Goal: Information Seeking & Learning: Find specific fact

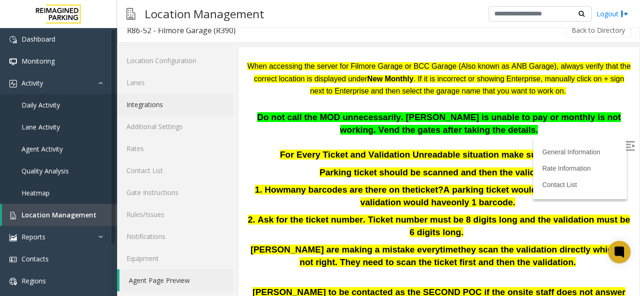
scroll to position [12, 0]
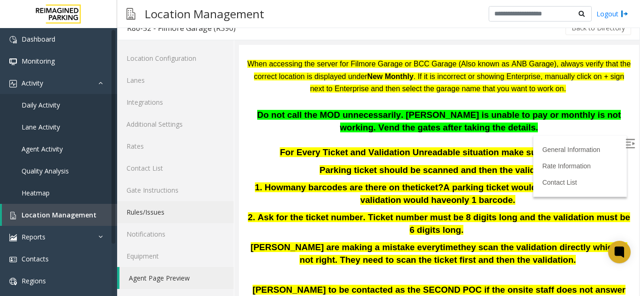
click at [139, 219] on link "Rules/Issues" at bounding box center [175, 212] width 117 height 22
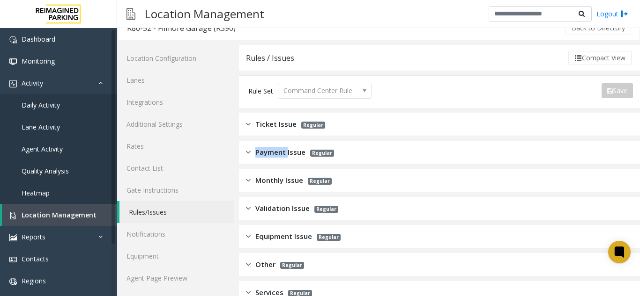
click at [272, 153] on span "Payment Issue" at bounding box center [280, 152] width 50 height 11
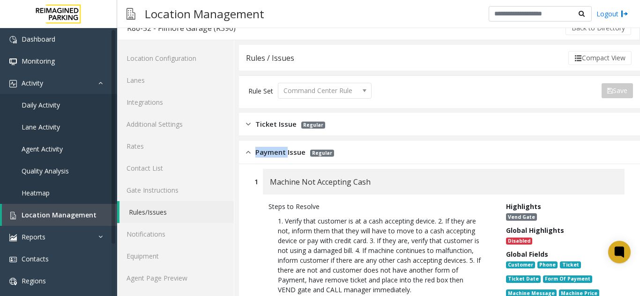
click at [280, 148] on span "Payment Issue" at bounding box center [280, 152] width 50 height 11
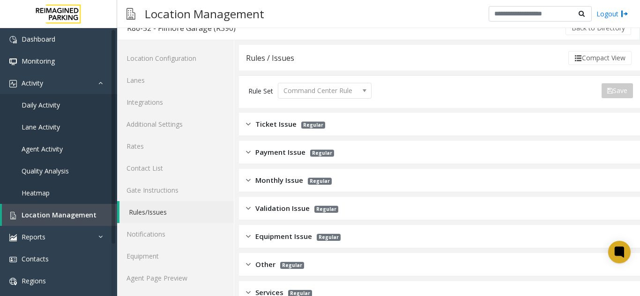
click at [287, 152] on span "Payment Issue" at bounding box center [280, 152] width 50 height 11
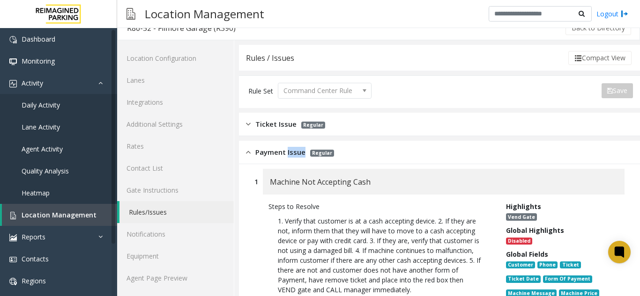
click at [287, 152] on span "Payment Issue" at bounding box center [280, 152] width 50 height 11
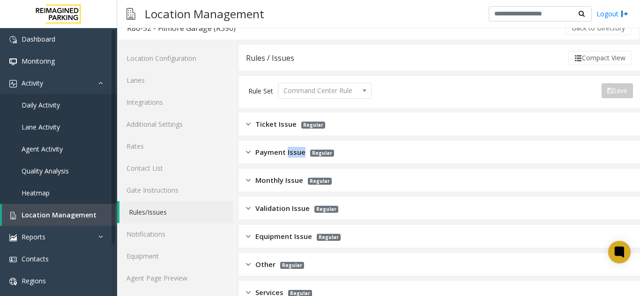
click at [287, 152] on span "Payment Issue" at bounding box center [280, 152] width 50 height 11
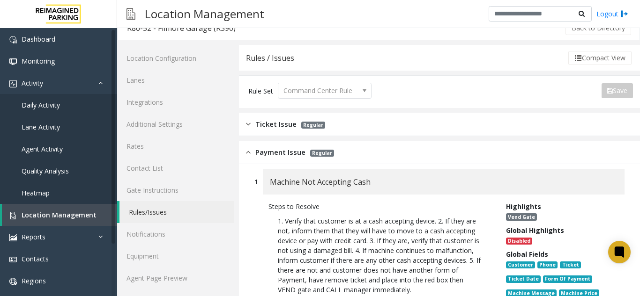
click at [252, 157] on div "Payment Issue Regular" at bounding box center [290, 152] width 88 height 11
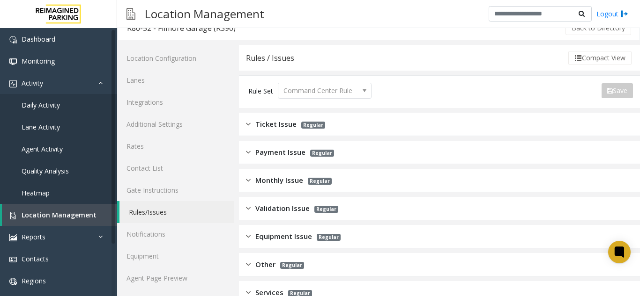
click at [244, 122] on div "Ticket Issue Regular" at bounding box center [439, 124] width 401 height 23
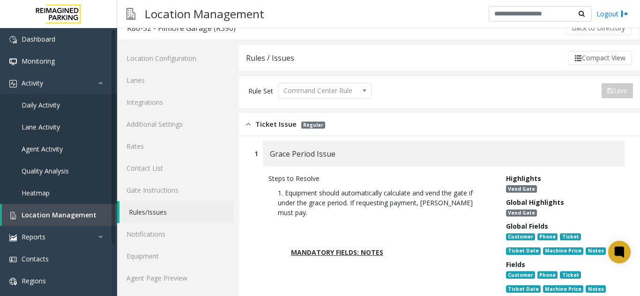
click at [250, 131] on div "Ticket Issue Regular" at bounding box center [439, 124] width 401 height 23
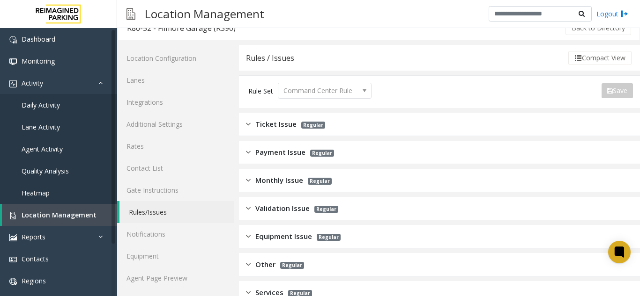
click at [248, 182] on img at bounding box center [248, 180] width 5 height 11
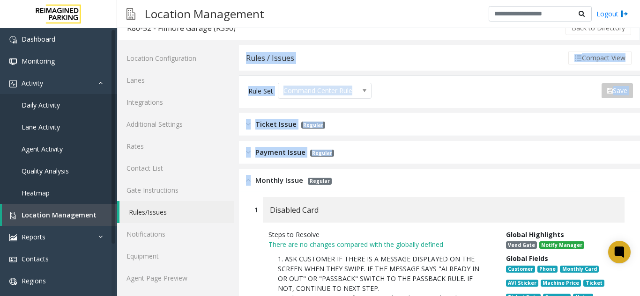
drag, startPoint x: 238, startPoint y: 178, endPoint x: 253, endPoint y: 192, distance: 20.5
drag, startPoint x: 250, startPoint y: 183, endPoint x: 256, endPoint y: 186, distance: 7.3
click at [253, 188] on div "Monthly Issue Regular" at bounding box center [439, 180] width 401 height 23
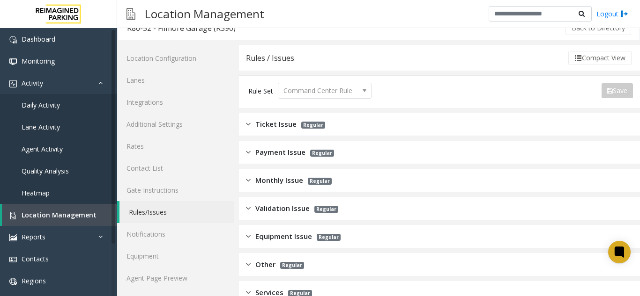
click at [266, 192] on div "Monthly Issue Regular" at bounding box center [439, 180] width 401 height 23
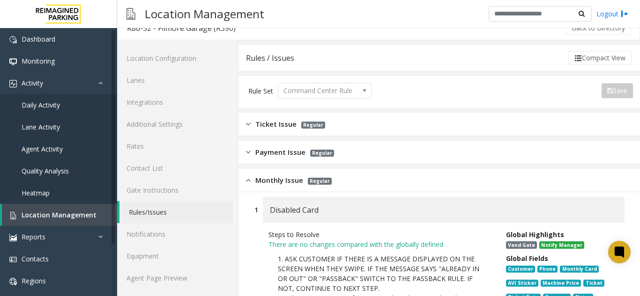
click at [256, 201] on div "1 Disabled Card" at bounding box center [439, 210] width 370 height 26
click at [254, 188] on div "Monthly Issue Regular" at bounding box center [439, 180] width 401 height 23
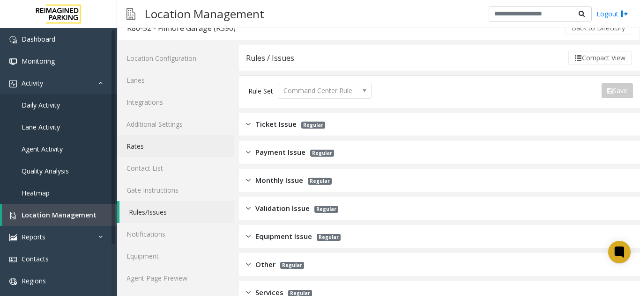
click at [137, 149] on link "Rates" at bounding box center [175, 146] width 117 height 22
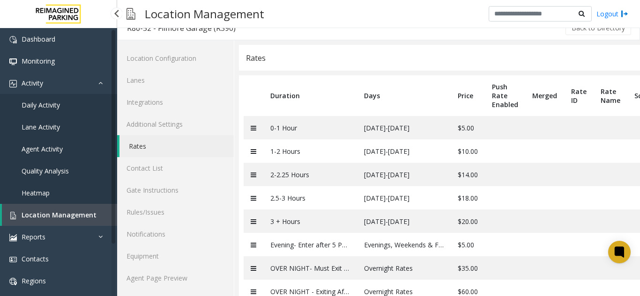
click at [64, 214] on span "Location Management" at bounding box center [59, 215] width 75 height 9
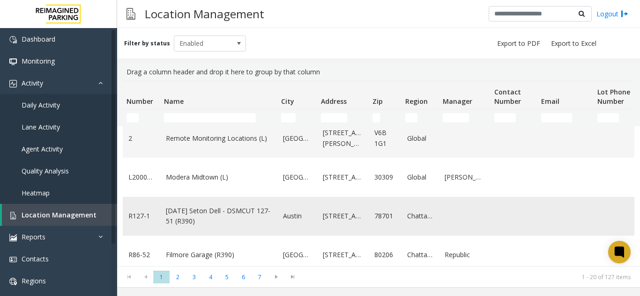
scroll to position [94, 0]
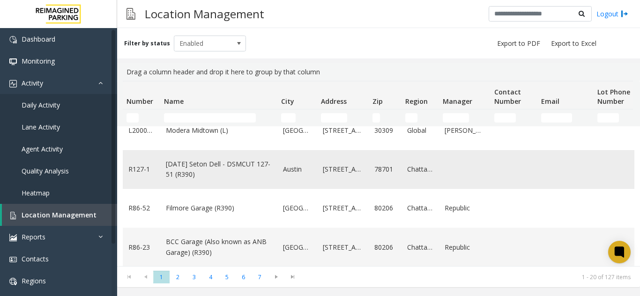
click at [198, 216] on td "Filmore Garage (R390)" at bounding box center [218, 208] width 117 height 39
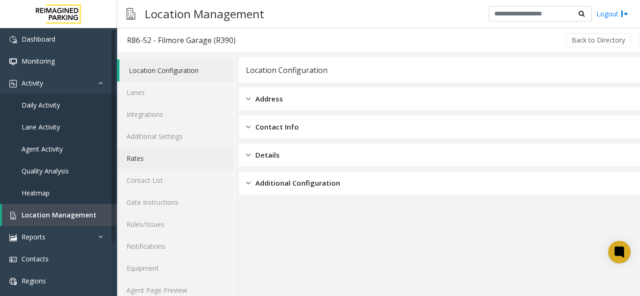
click at [134, 155] on link "Rates" at bounding box center [175, 159] width 117 height 22
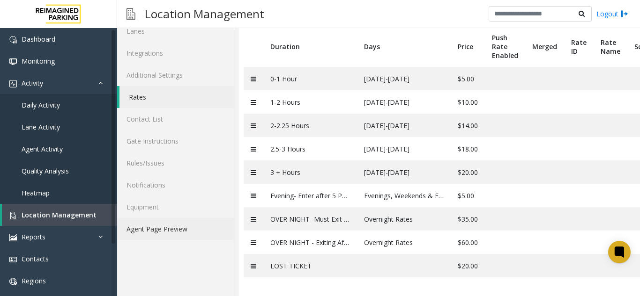
click at [181, 232] on link "Agent Page Preview" at bounding box center [175, 229] width 117 height 22
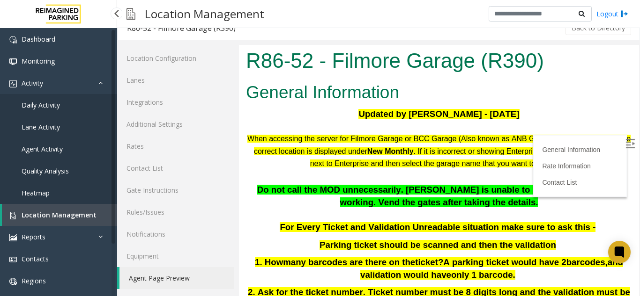
scroll to position [94, 0]
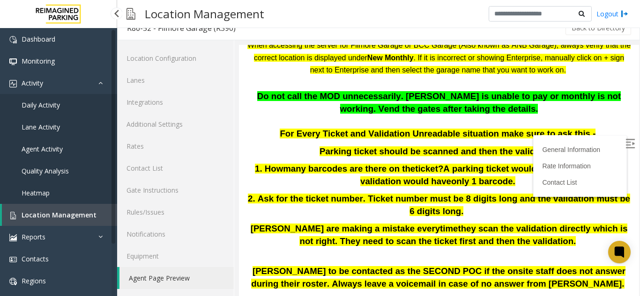
click at [60, 212] on span "Location Management" at bounding box center [59, 215] width 75 height 9
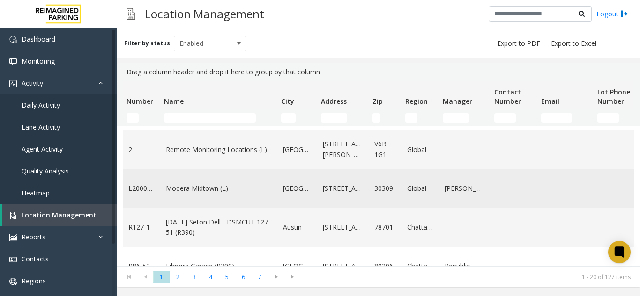
scroll to position [94, 0]
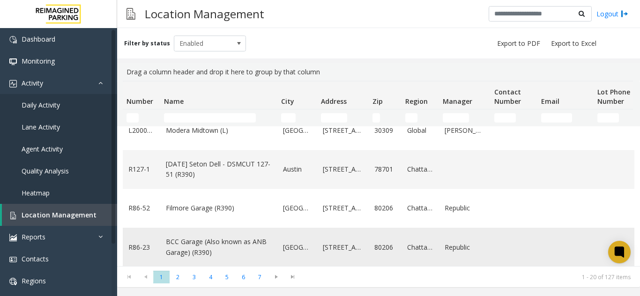
click at [167, 242] on link "BCC Garage (Also known as ANB Garage) (R390)" at bounding box center [219, 247] width 106 height 21
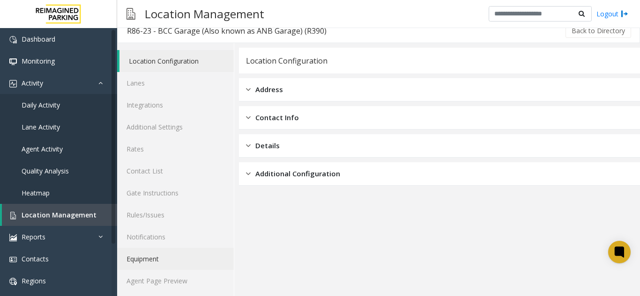
scroll to position [12, 0]
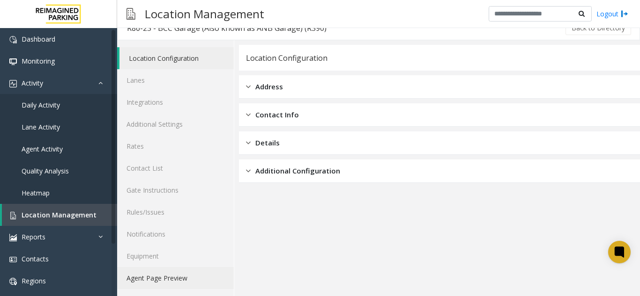
click at [151, 273] on link "Agent Page Preview" at bounding box center [175, 278] width 117 height 22
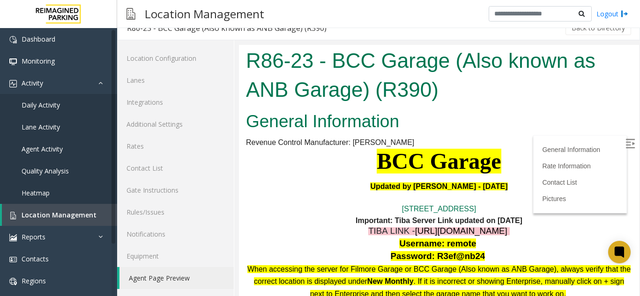
scroll to position [47, 0]
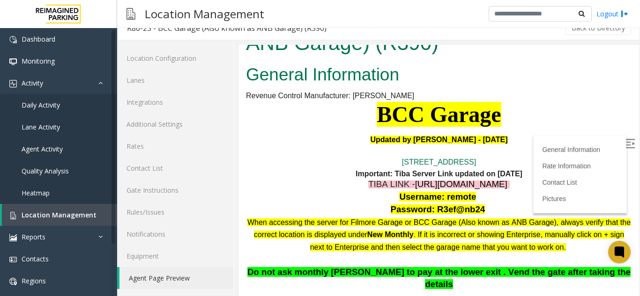
click at [615, 127] on p "BCC Garage" at bounding box center [439, 115] width 386 height 26
click at [625, 139] on img at bounding box center [629, 143] width 9 height 9
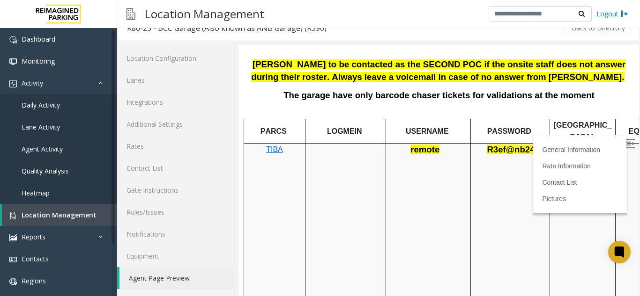
scroll to position [468, 0]
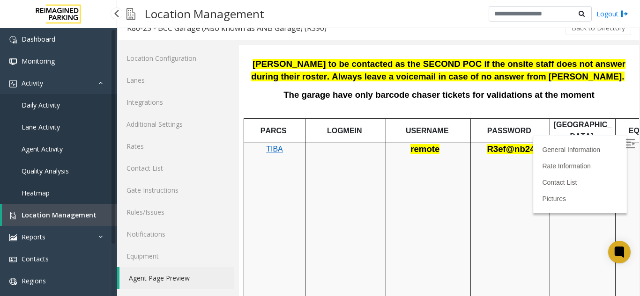
click at [65, 213] on span "Location Management" at bounding box center [59, 215] width 75 height 9
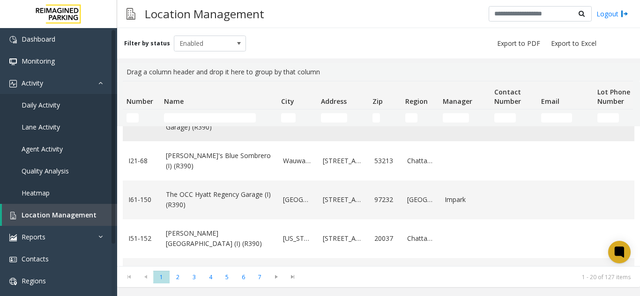
scroll to position [234, 0]
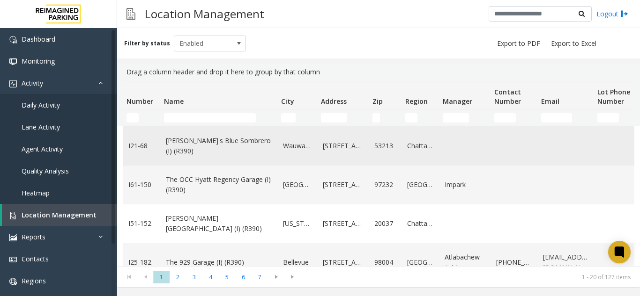
click at [199, 153] on td "[PERSON_NAME]'s Blue Sombrero (I) (R390)" at bounding box center [218, 145] width 117 height 39
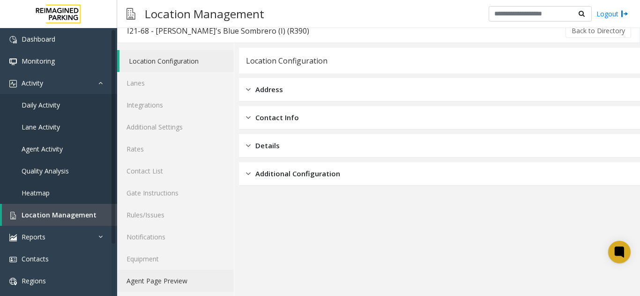
scroll to position [12, 0]
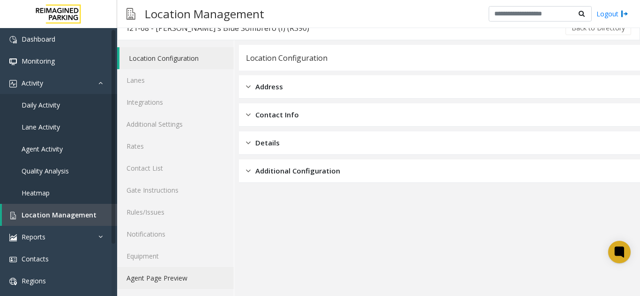
click at [209, 281] on link "Agent Page Preview" at bounding box center [175, 278] width 117 height 22
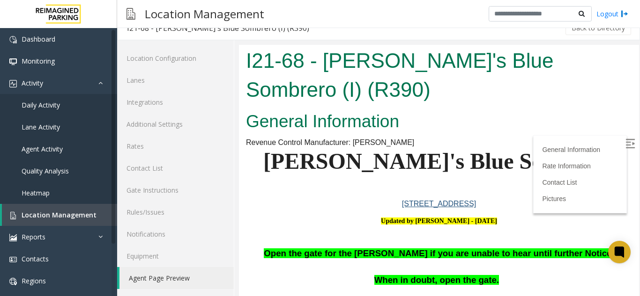
click at [624, 140] on label at bounding box center [631, 145] width 14 height 14
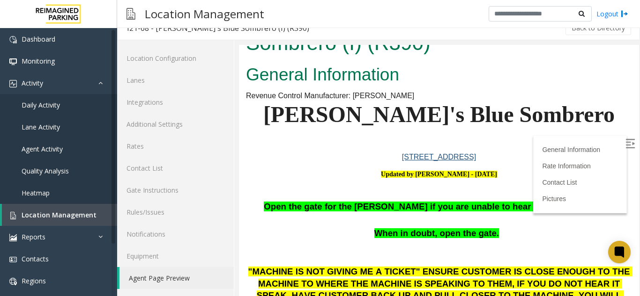
click at [338, 153] on p "[STREET_ADDRESS]" at bounding box center [439, 157] width 386 height 8
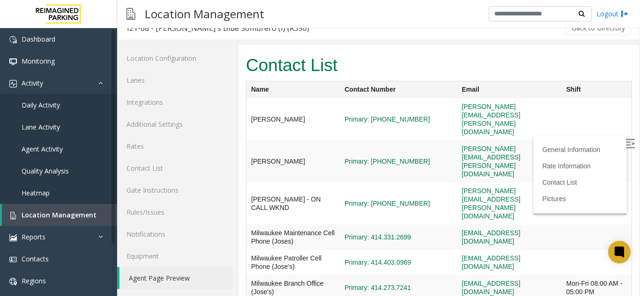
scroll to position [979, 0]
click at [66, 207] on link "Location Management" at bounding box center [59, 215] width 115 height 22
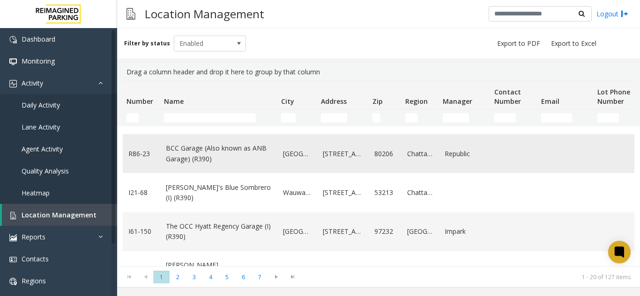
scroll to position [234, 0]
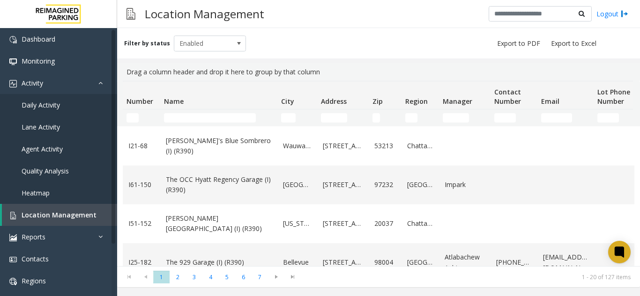
click at [197, 184] on link "The OCC Hyatt Regency Garage (I) (R390)" at bounding box center [219, 185] width 106 height 21
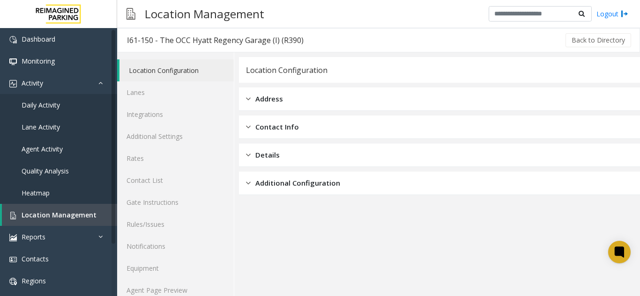
scroll to position [12, 0]
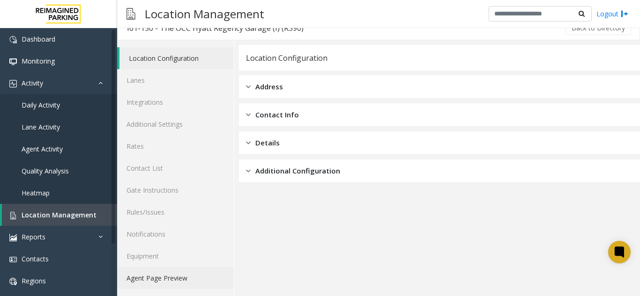
click at [168, 271] on link "Agent Page Preview" at bounding box center [175, 278] width 117 height 22
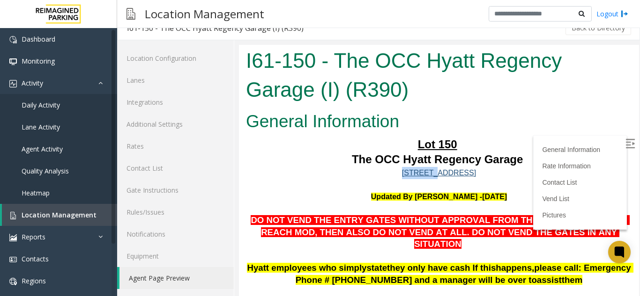
click at [625, 142] on img at bounding box center [629, 143] width 9 height 9
click at [597, 117] on h2 "General Information" at bounding box center [439, 122] width 386 height 24
drag, startPoint x: 592, startPoint y: 123, endPoint x: 262, endPoint y: 177, distance: 334.5
click at [262, 177] on p "[STREET_ADDRESS]" at bounding box center [439, 173] width 386 height 12
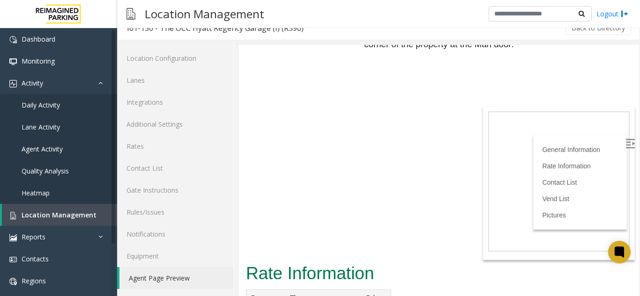
scroll to position [1358, 0]
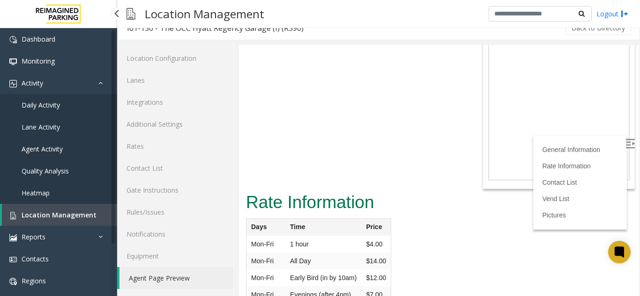
click at [94, 177] on link "Quality Analysis" at bounding box center [58, 171] width 117 height 22
click at [89, 220] on link "Location Management" at bounding box center [59, 215] width 115 height 22
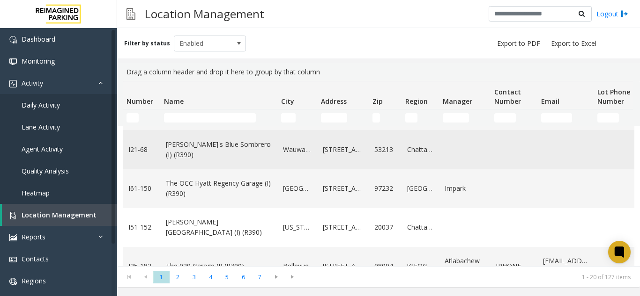
scroll to position [234, 0]
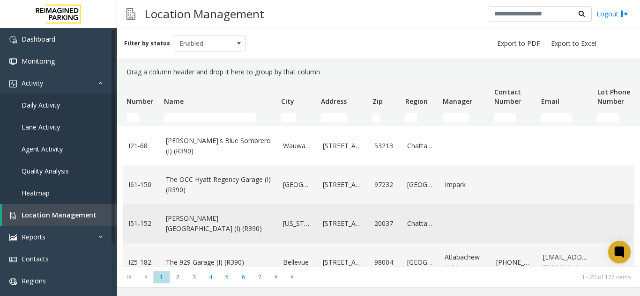
drag, startPoint x: 170, startPoint y: 236, endPoint x: 171, endPoint y: 224, distance: 11.3
click at [171, 227] on td "[PERSON_NAME][GEOGRAPHIC_DATA] (I) (R390)" at bounding box center [218, 224] width 117 height 39
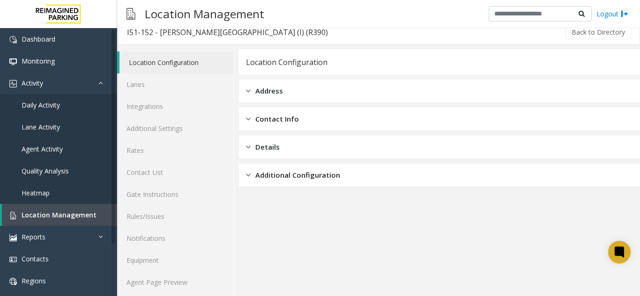
scroll to position [12, 0]
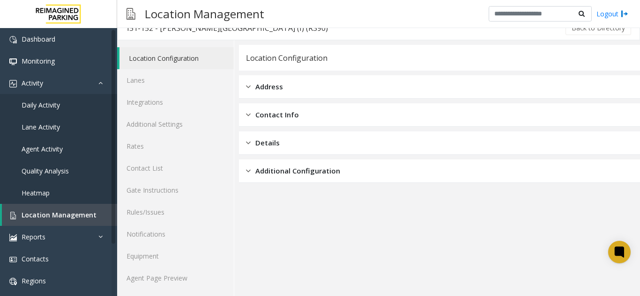
click at [158, 293] on div "Location Configuration Lanes Integrations Additional Settings Rates Contact Lis…" at bounding box center [175, 168] width 117 height 256
click at [175, 282] on link "Agent Page Preview" at bounding box center [175, 278] width 117 height 22
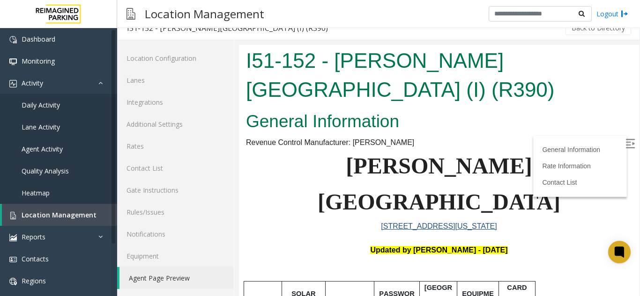
click at [625, 148] on img at bounding box center [629, 143] width 9 height 9
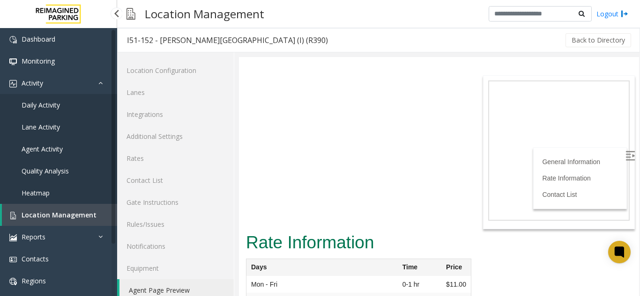
click at [107, 217] on link "Location Management" at bounding box center [59, 215] width 115 height 22
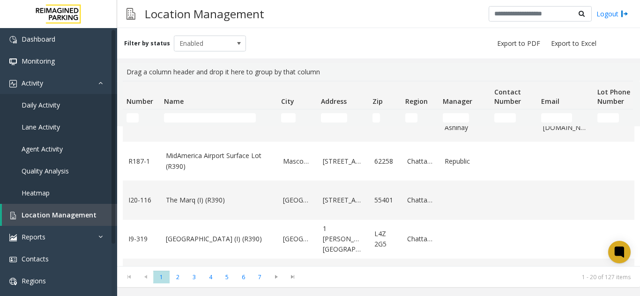
scroll to position [328, 0]
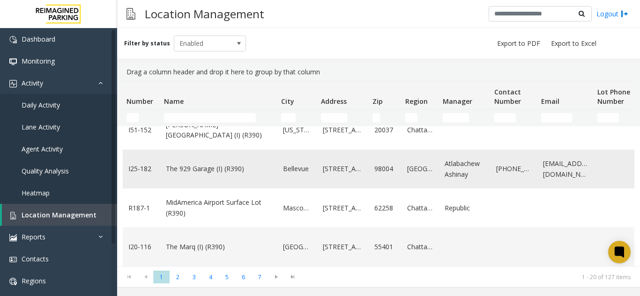
click at [204, 182] on td "The 929 Garage (I) (R390)" at bounding box center [218, 169] width 117 height 39
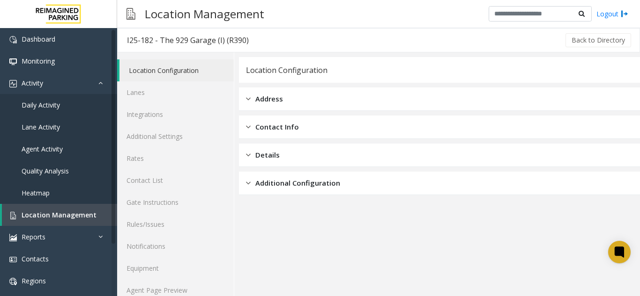
scroll to position [12, 0]
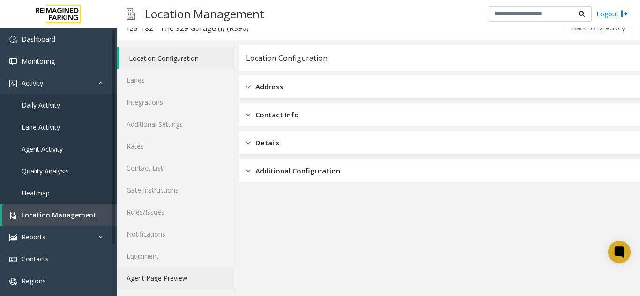
click at [133, 287] on link "Agent Page Preview" at bounding box center [175, 278] width 117 height 22
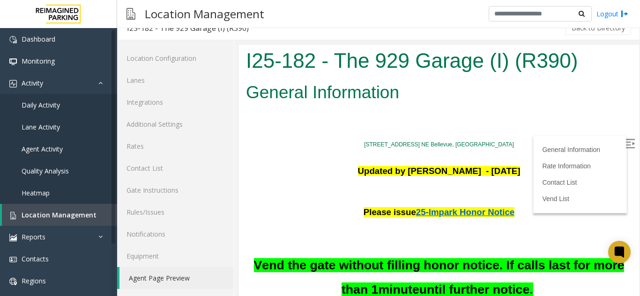
click at [625, 143] on img at bounding box center [629, 143] width 9 height 9
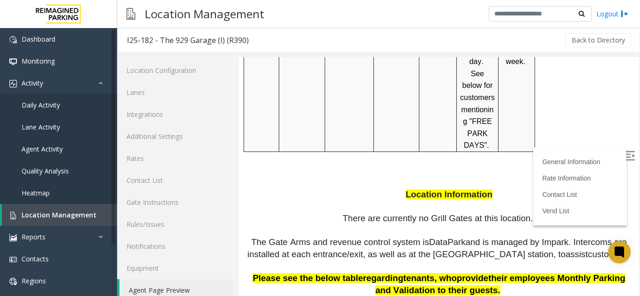
scroll to position [1452, 0]
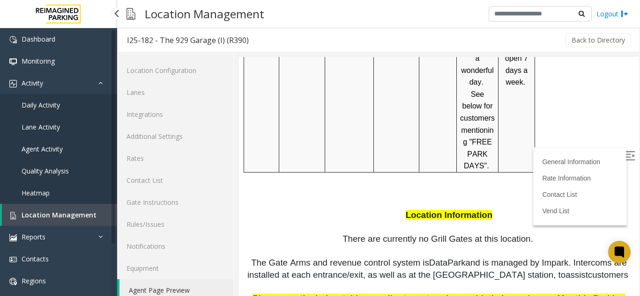
click at [94, 215] on link "Location Management" at bounding box center [59, 215] width 115 height 22
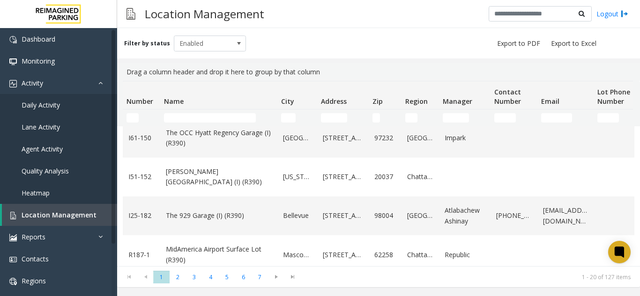
scroll to position [328, 0]
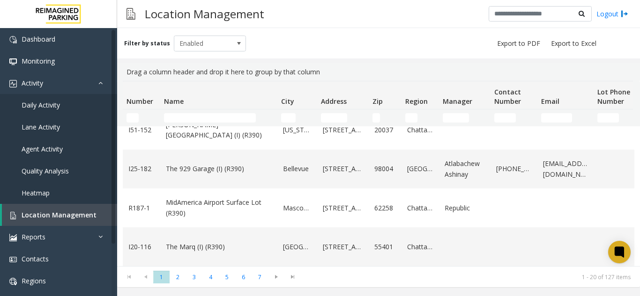
click at [229, 198] on link "MidAmerica Airport Surface Lot (R390)" at bounding box center [219, 208] width 106 height 21
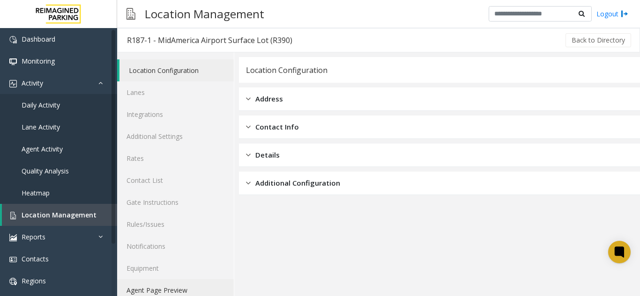
click at [162, 289] on link "Agent Page Preview" at bounding box center [175, 291] width 117 height 22
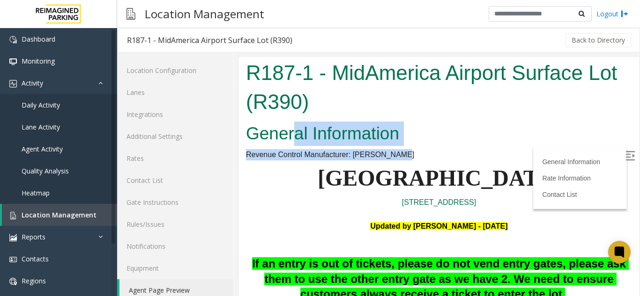
click at [438, 146] on h2 "General Information" at bounding box center [439, 134] width 386 height 24
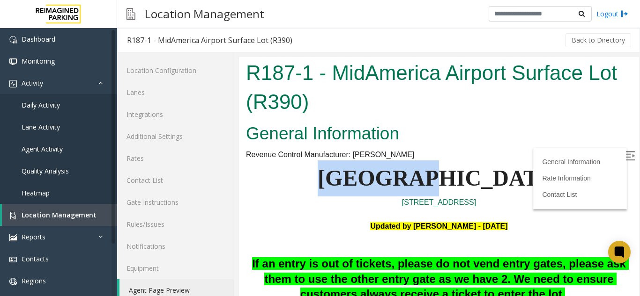
drag, startPoint x: 435, startPoint y: 178, endPoint x: 329, endPoint y: 181, distance: 105.9
click at [329, 181] on p "[GEOGRAPHIC_DATA]" at bounding box center [439, 179] width 386 height 36
click at [309, 189] on p "[GEOGRAPHIC_DATA]" at bounding box center [439, 179] width 386 height 36
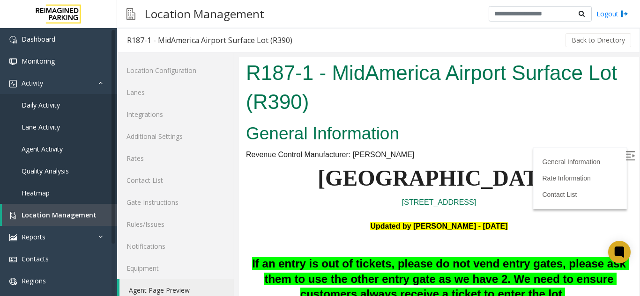
click at [625, 161] on img at bounding box center [629, 155] width 9 height 9
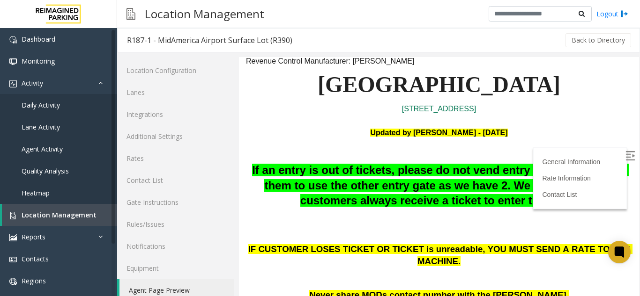
scroll to position [141, 0]
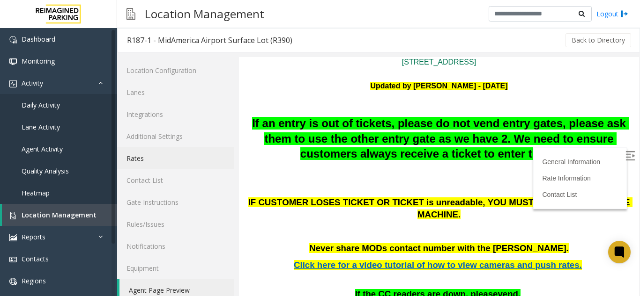
click at [169, 168] on link "Rates" at bounding box center [175, 159] width 117 height 22
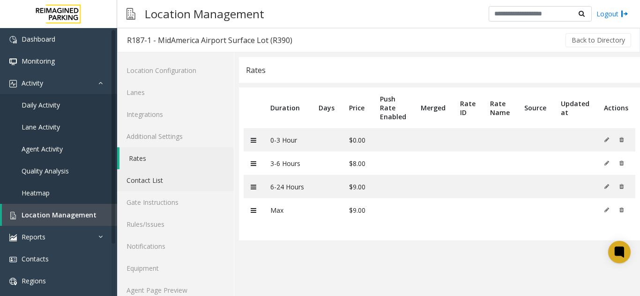
scroll to position [12, 0]
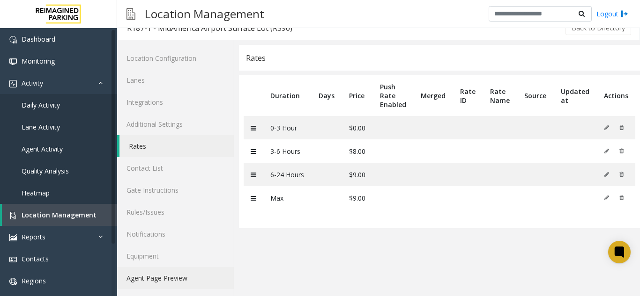
click at [201, 275] on link "Agent Page Preview" at bounding box center [175, 278] width 117 height 22
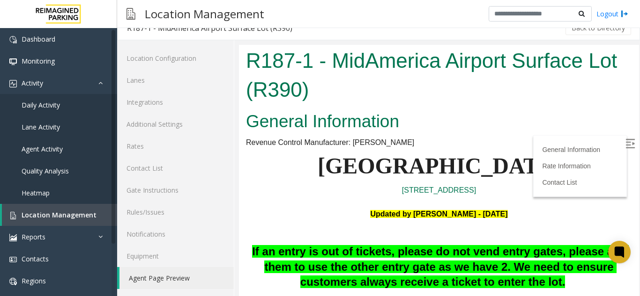
scroll to position [94, 0]
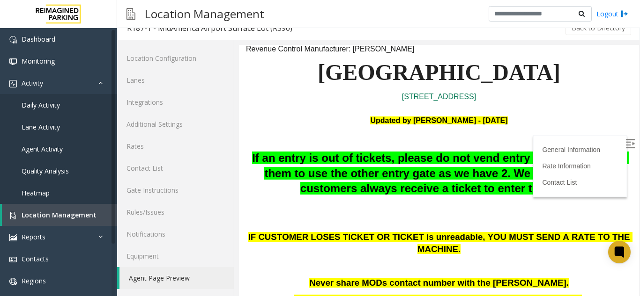
click at [625, 142] on img at bounding box center [629, 143] width 9 height 9
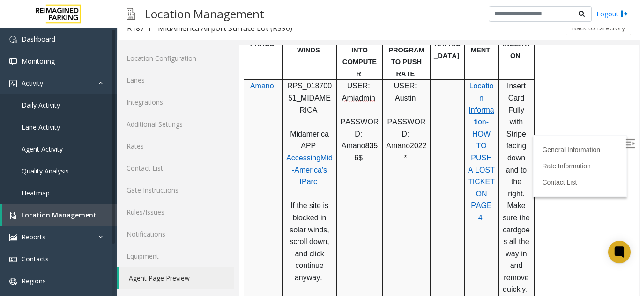
scroll to position [468, 0]
click at [318, 154] on span "Mid-America's" at bounding box center [312, 164] width 41 height 20
click at [484, 111] on span "Location Information- HOW TO PUSH A LOST TICKET ON PAGE 4" at bounding box center [482, 151] width 29 height 140
click at [121, 13] on div at bounding box center [116, 13] width 12 height 12
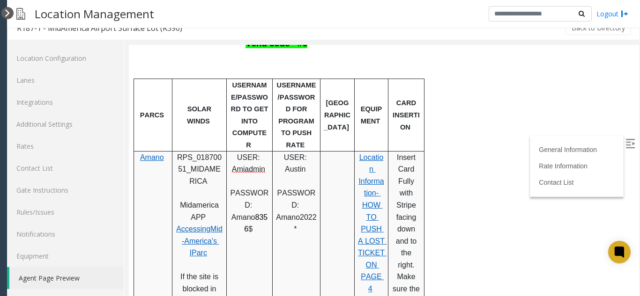
click at [11, 10] on div at bounding box center [7, 13] width 12 height 12
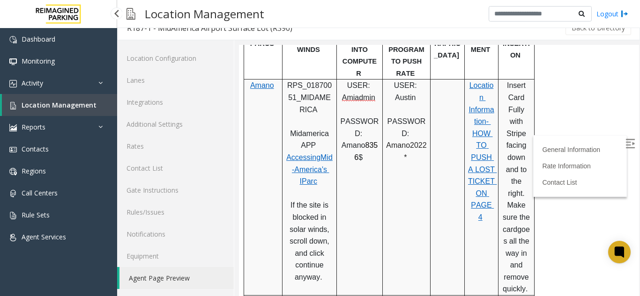
click at [80, 109] on span "Location Management" at bounding box center [59, 105] width 75 height 9
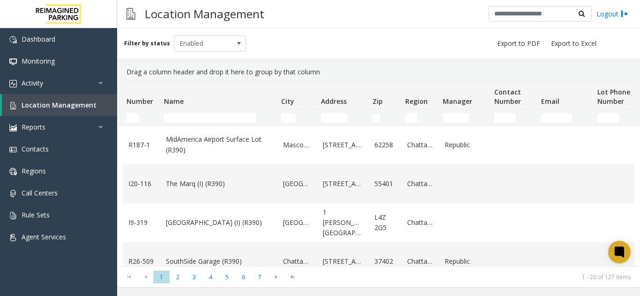
scroll to position [375, 0]
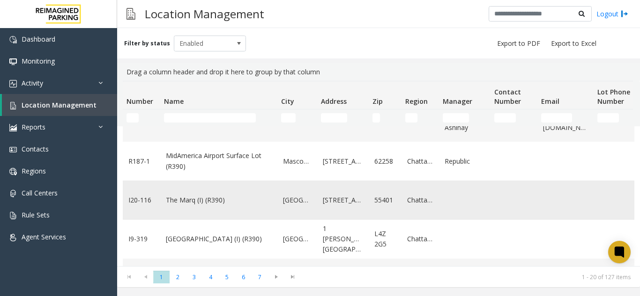
click at [167, 196] on link "The Marq (I) (R390)" at bounding box center [219, 200] width 106 height 10
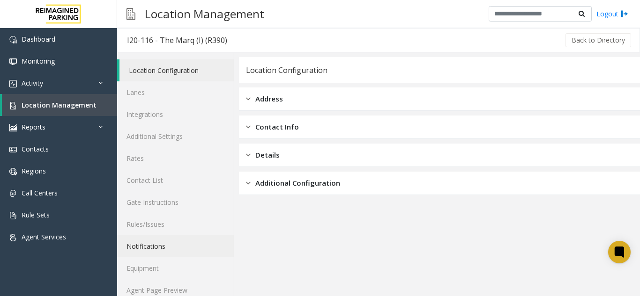
scroll to position [12, 0]
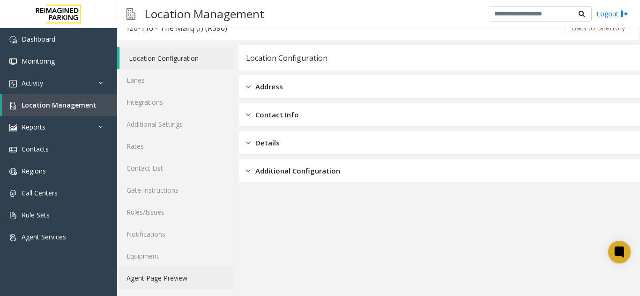
click at [143, 283] on link "Agent Page Preview" at bounding box center [175, 278] width 117 height 22
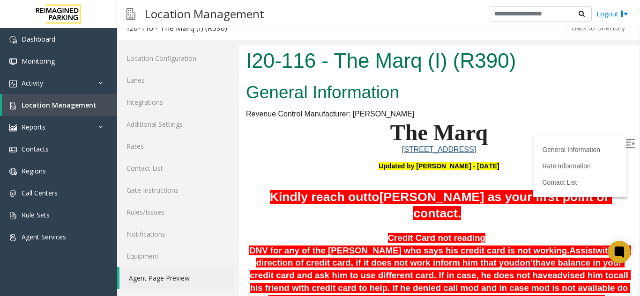
scroll to position [141, 0]
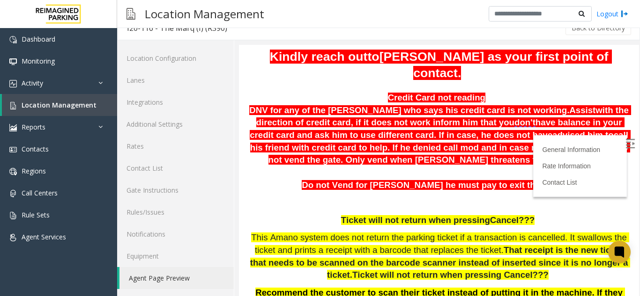
click at [625, 148] on img at bounding box center [629, 143] width 9 height 9
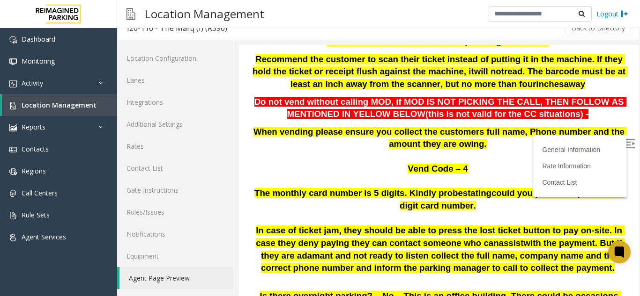
scroll to position [375, 0]
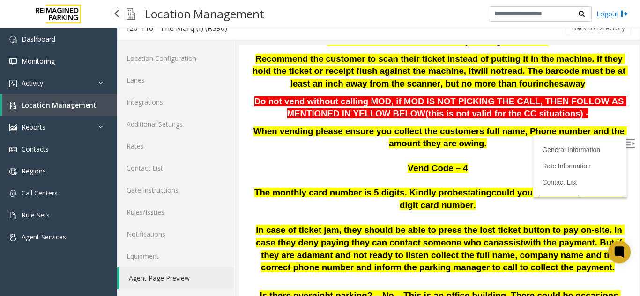
click at [38, 96] on link "Location Management" at bounding box center [59, 105] width 115 height 22
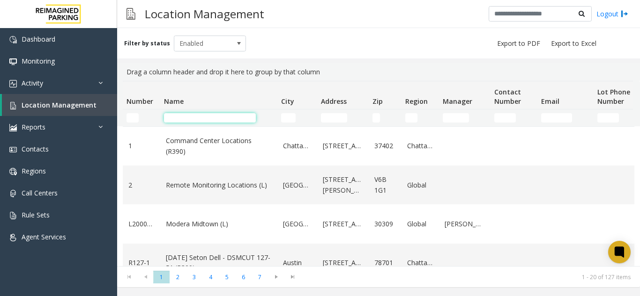
click at [185, 118] on input "Name Filter" at bounding box center [210, 117] width 92 height 9
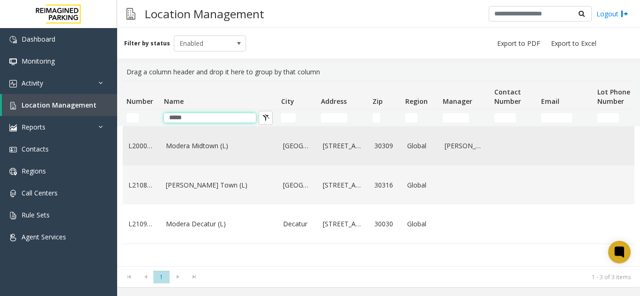
type input "*****"
click at [200, 138] on td "Modera Midtown (L)" at bounding box center [218, 146] width 117 height 39
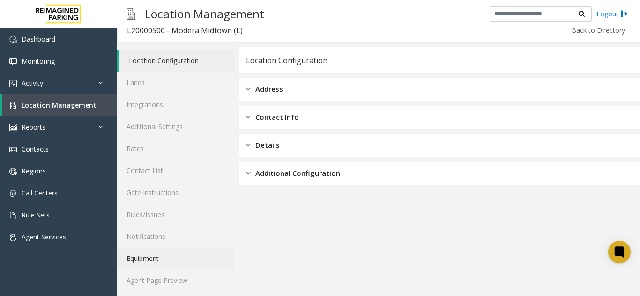
scroll to position [12, 0]
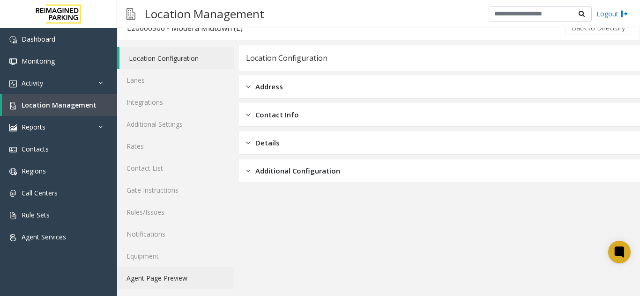
click at [168, 277] on link "Agent Page Preview" at bounding box center [175, 278] width 117 height 22
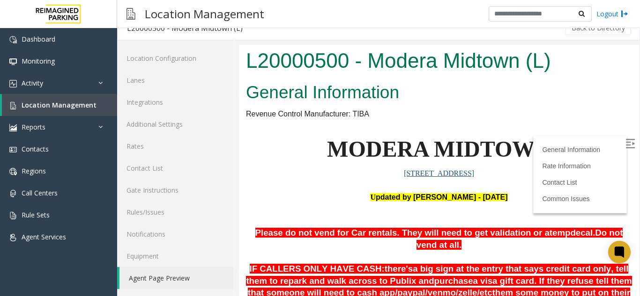
click at [625, 146] on img at bounding box center [629, 143] width 9 height 9
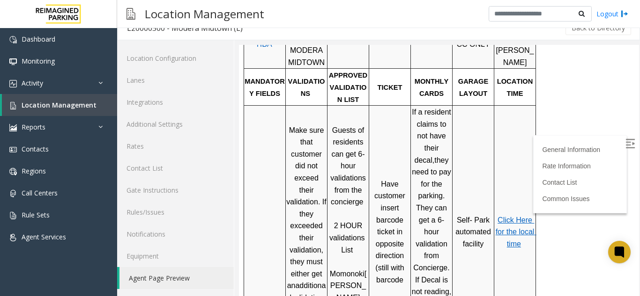
scroll to position [375, 0]
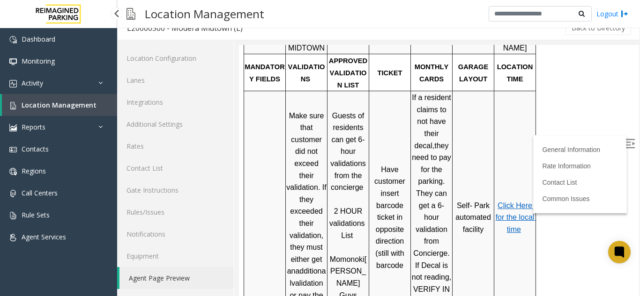
click at [87, 106] on span "Location Management" at bounding box center [59, 105] width 75 height 9
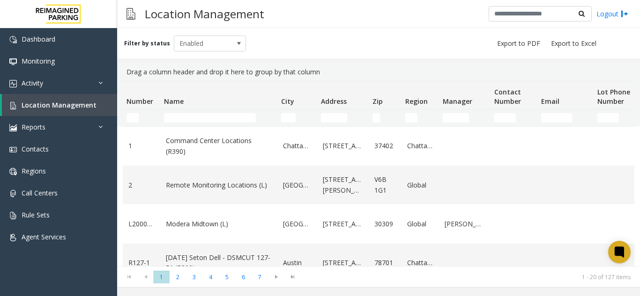
click at [188, 124] on td "Name Filter" at bounding box center [218, 118] width 117 height 17
click at [187, 118] on input "Name Filter" at bounding box center [210, 117] width 92 height 9
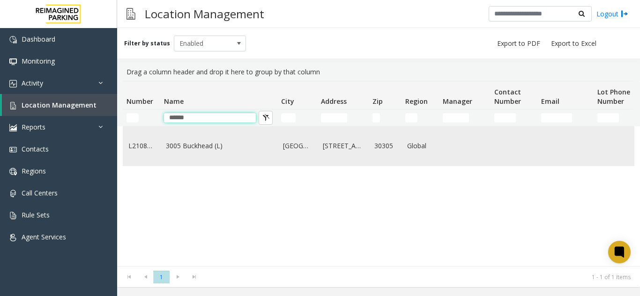
type input "******"
click at [234, 147] on link "3005 Buckhead (L)" at bounding box center [219, 146] width 106 height 10
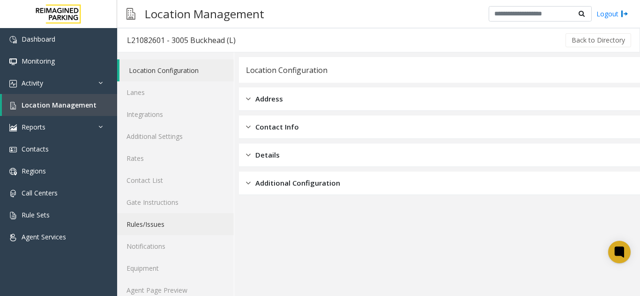
scroll to position [12, 0]
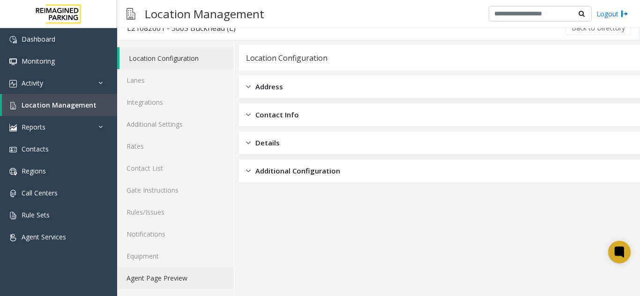
click at [167, 280] on link "Agent Page Preview" at bounding box center [175, 278] width 117 height 22
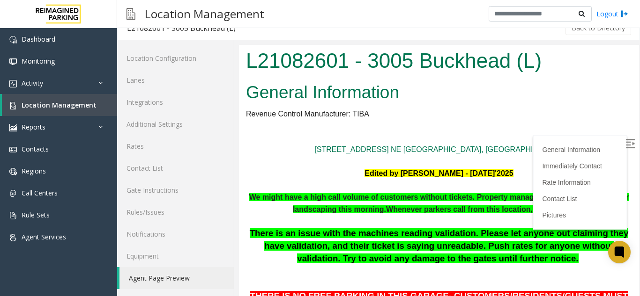
click at [625, 142] on img at bounding box center [629, 143] width 9 height 9
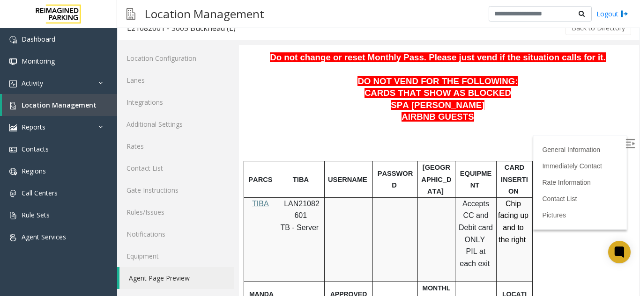
scroll to position [141, 0]
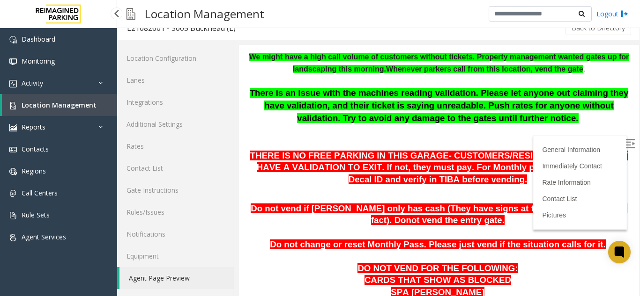
click at [77, 101] on span "Location Management" at bounding box center [59, 105] width 75 height 9
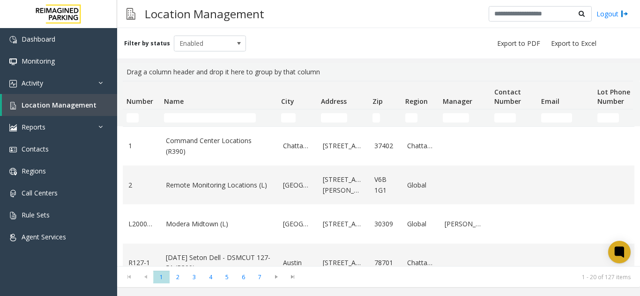
click at [206, 112] on td "Name Filter" at bounding box center [218, 118] width 117 height 17
drag, startPoint x: 206, startPoint y: 112, endPoint x: 209, endPoint y: 118, distance: 6.7
click at [209, 118] on td "Name Filter" at bounding box center [218, 118] width 117 height 17
click at [209, 118] on input "Name Filter" at bounding box center [210, 117] width 92 height 9
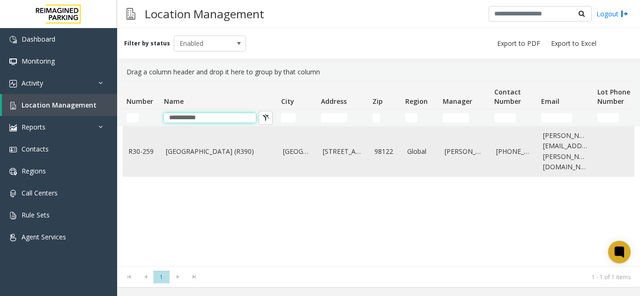
type input "**********"
click at [210, 134] on td "[GEOGRAPHIC_DATA] (R390)" at bounding box center [218, 152] width 117 height 50
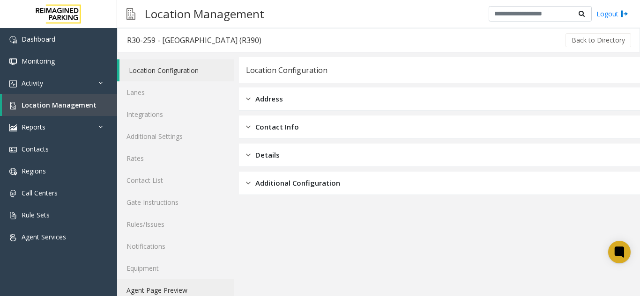
click at [174, 286] on link "Agent Page Preview" at bounding box center [175, 291] width 117 height 22
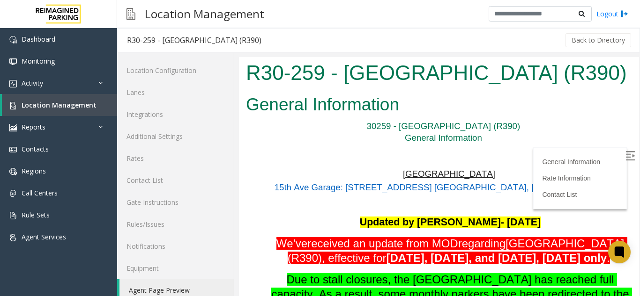
click at [625, 155] on img at bounding box center [629, 155] width 9 height 9
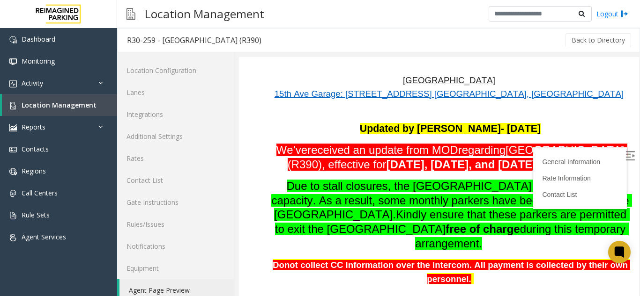
scroll to position [141, 0]
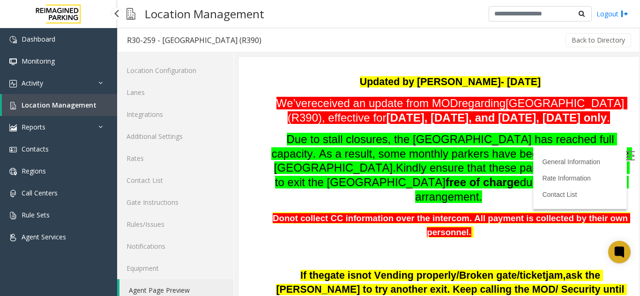
click at [82, 98] on link "Location Management" at bounding box center [59, 105] width 115 height 22
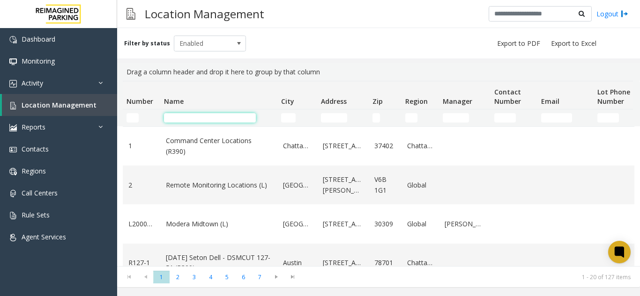
click at [165, 114] on input "Name Filter" at bounding box center [210, 117] width 92 height 9
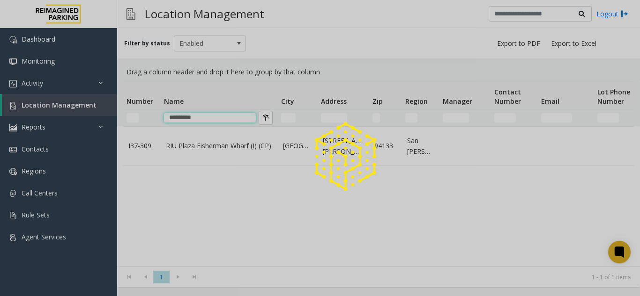
type input "*********"
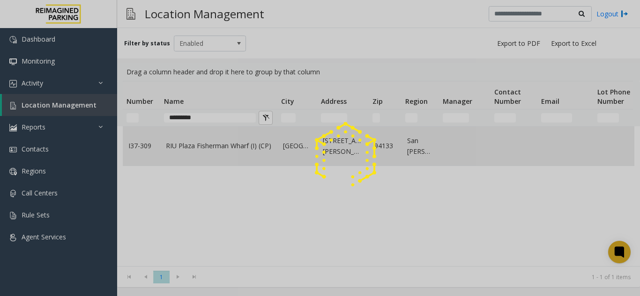
drag, startPoint x: 181, startPoint y: 126, endPoint x: 197, endPoint y: 144, distance: 24.2
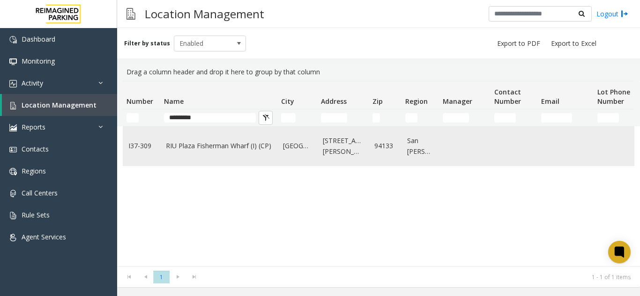
click at [197, 144] on link "RIU Plaza Fisherman Wharf (I) (CP)" at bounding box center [219, 146] width 106 height 10
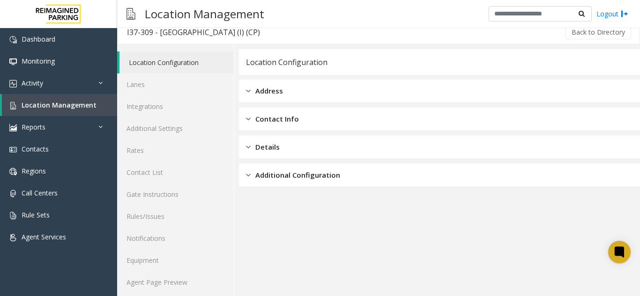
scroll to position [12, 0]
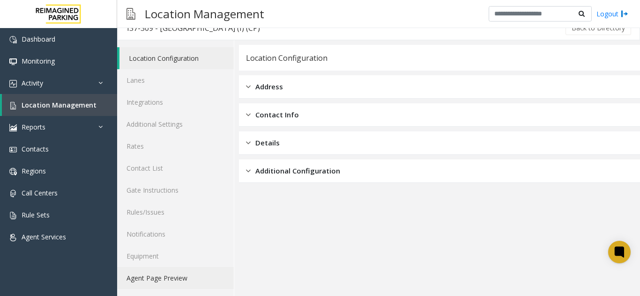
click at [202, 272] on link "Agent Page Preview" at bounding box center [175, 278] width 117 height 22
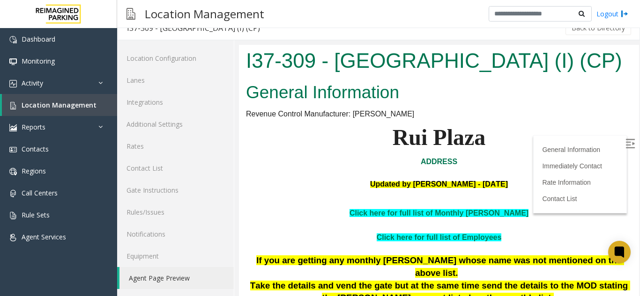
scroll to position [234, 0]
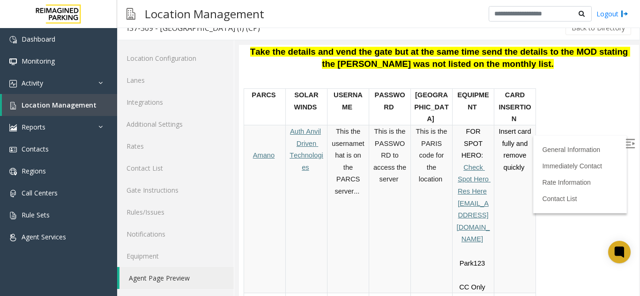
click at [625, 144] on img at bounding box center [629, 143] width 9 height 9
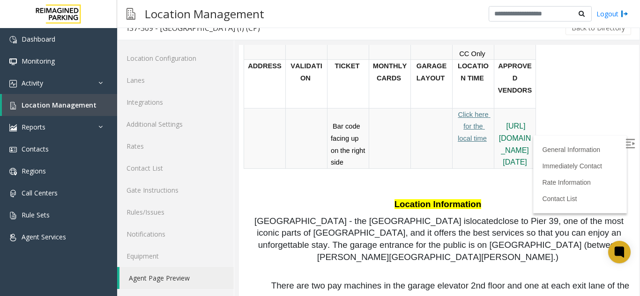
scroll to position [468, 0]
click at [463, 108] on p "Click here for the local time" at bounding box center [473, 126] width 35 height 36
click at [465, 111] on span "Click here for the local time" at bounding box center [474, 126] width 33 height 31
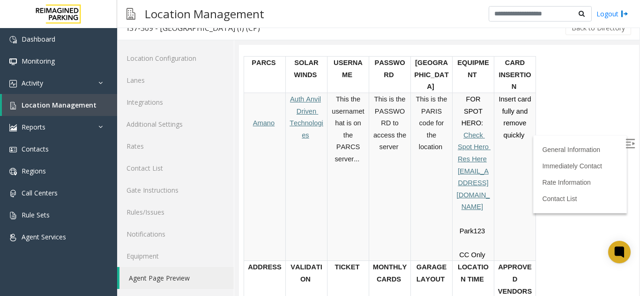
scroll to position [281, 0]
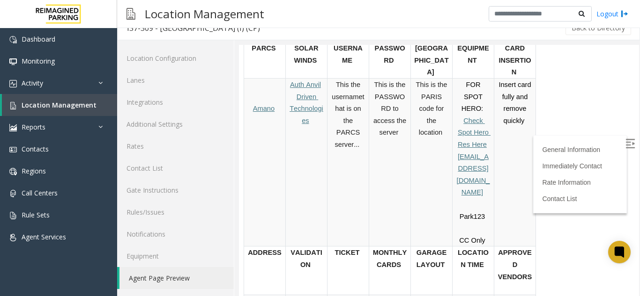
click at [306, 106] on p "Driven Technologies" at bounding box center [306, 109] width 35 height 36
click at [306, 113] on span "Driven Technologies" at bounding box center [306, 108] width 34 height 31
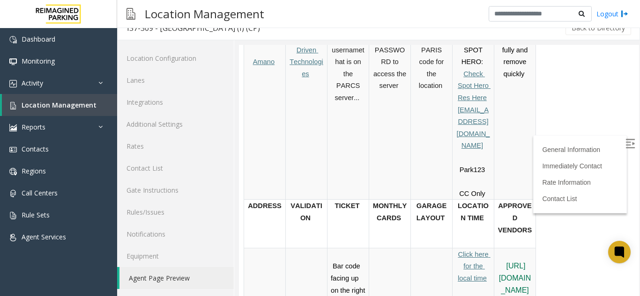
click at [471, 251] on span "Click here for the local time" at bounding box center [474, 266] width 33 height 31
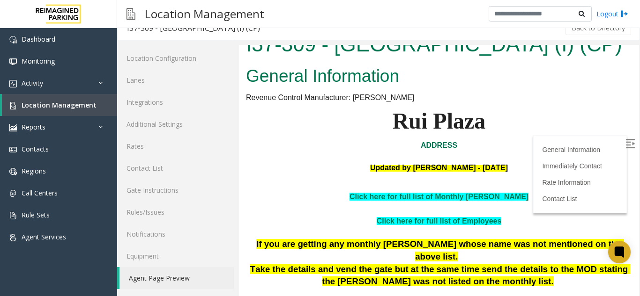
scroll to position [0, 0]
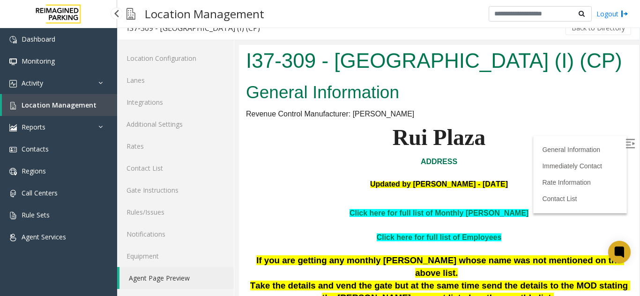
click at [59, 102] on span "Location Management" at bounding box center [59, 105] width 75 height 9
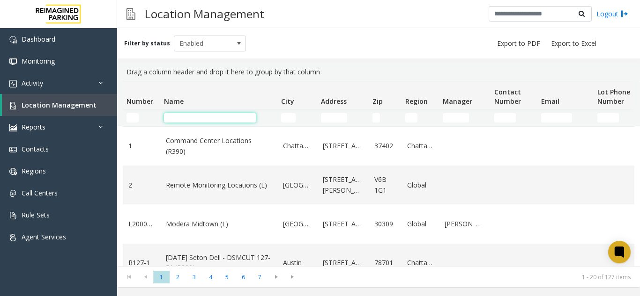
click at [175, 117] on input "Name Filter" at bounding box center [210, 117] width 92 height 9
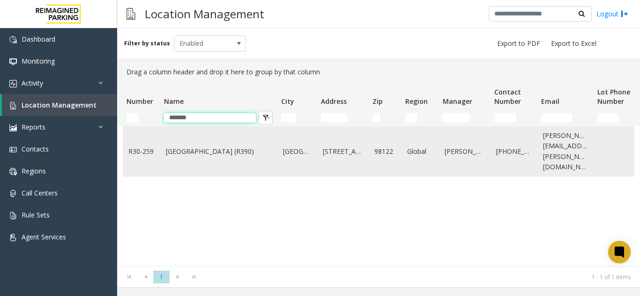
type input "******"
click at [194, 147] on link "[GEOGRAPHIC_DATA] (R390)" at bounding box center [219, 152] width 106 height 10
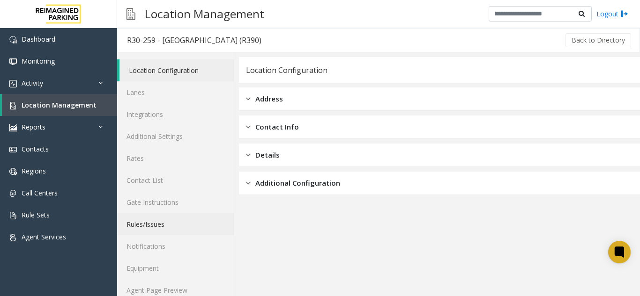
scroll to position [12, 0]
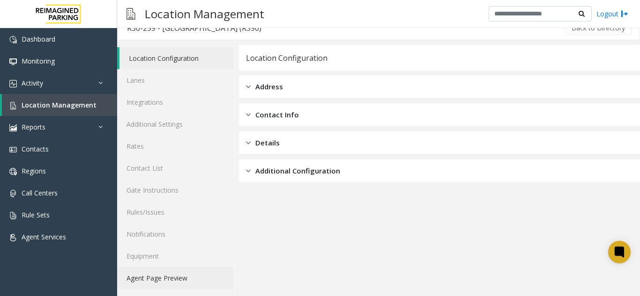
click at [177, 276] on link "Agent Page Preview" at bounding box center [175, 278] width 117 height 22
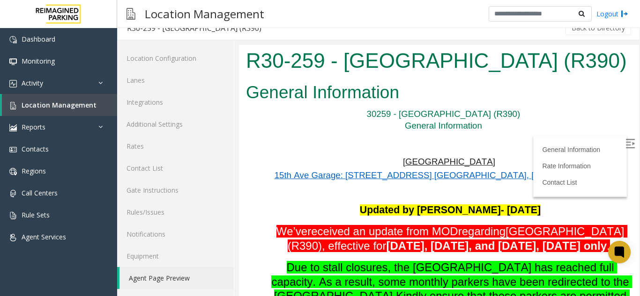
click at [625, 145] on img at bounding box center [629, 143] width 9 height 9
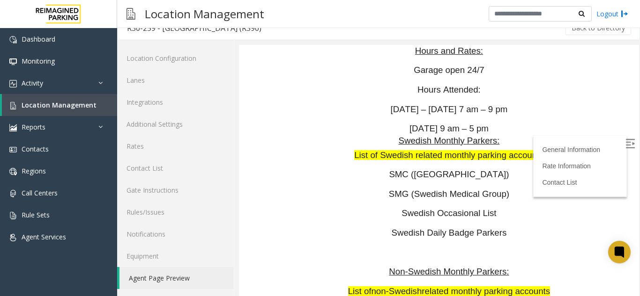
scroll to position [598, 0]
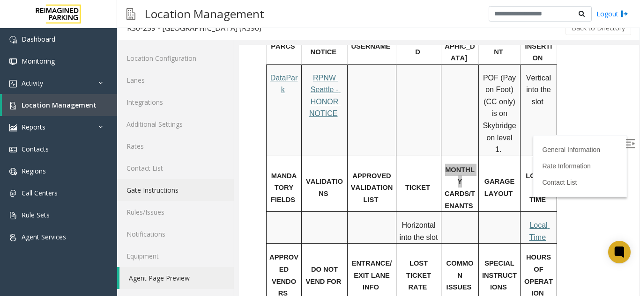
click at [178, 190] on link "Gate Instructions" at bounding box center [175, 190] width 117 height 22
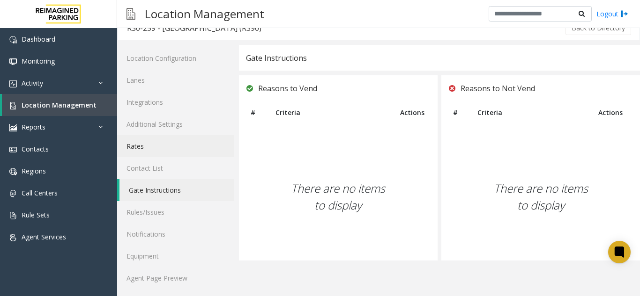
click at [152, 150] on link "Rates" at bounding box center [175, 146] width 117 height 22
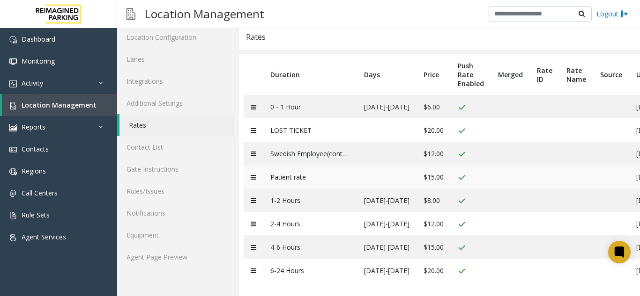
scroll to position [45, 0]
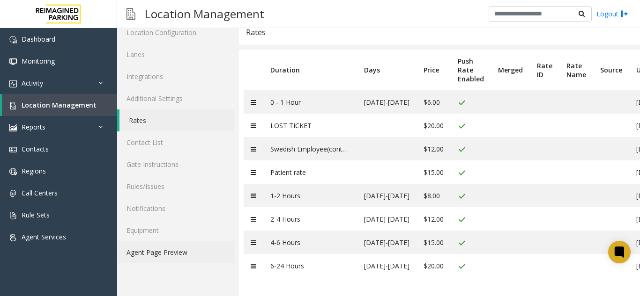
click at [179, 246] on link "Agent Page Preview" at bounding box center [175, 253] width 117 height 22
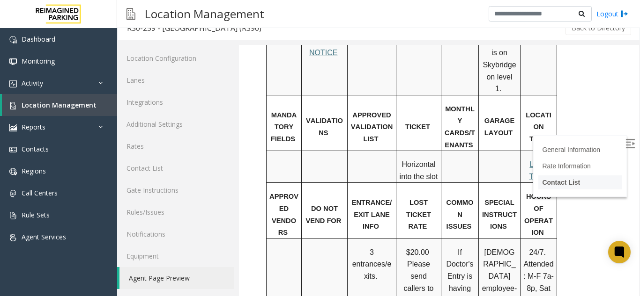
scroll to position [656, 0]
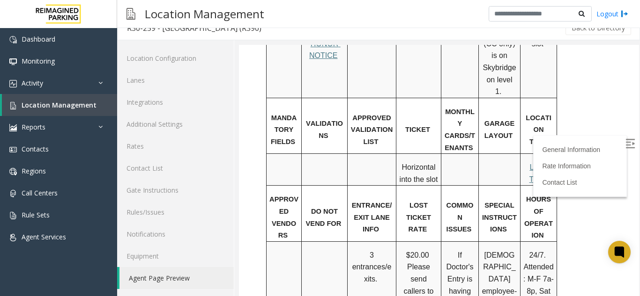
click at [625, 141] on img at bounding box center [629, 143] width 9 height 9
click at [526, 163] on p "Local Time" at bounding box center [538, 174] width 30 height 24
click at [535, 163] on span "Local Time" at bounding box center [539, 173] width 21 height 20
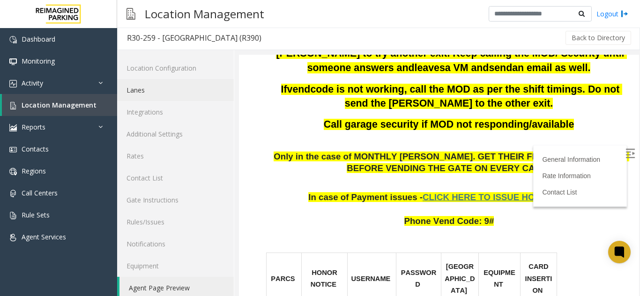
scroll to position [0, 0]
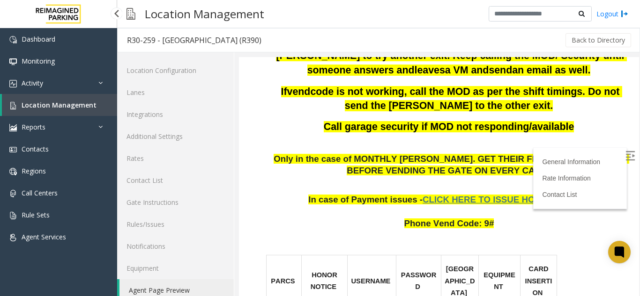
click at [94, 99] on link "Location Management" at bounding box center [59, 105] width 115 height 22
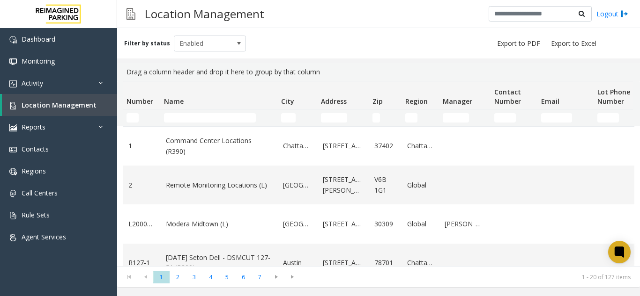
click at [190, 123] on td "Name Filter" at bounding box center [218, 118] width 117 height 17
click at [192, 117] on input "Name Filter" at bounding box center [210, 117] width 92 height 9
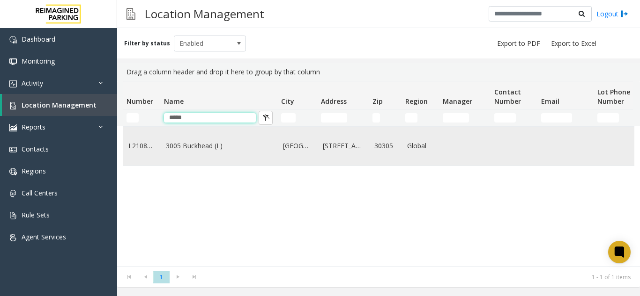
type input "*****"
click at [209, 159] on td "3005 Buckhead (L)" at bounding box center [218, 146] width 117 height 39
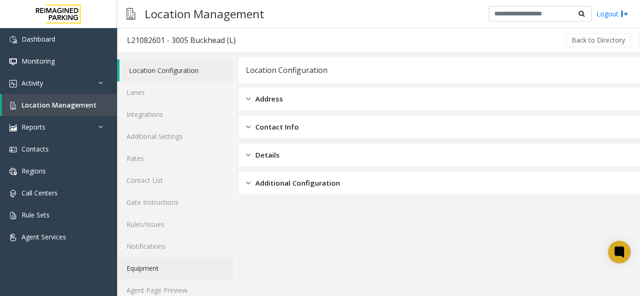
click at [156, 267] on link "Equipment" at bounding box center [175, 269] width 117 height 22
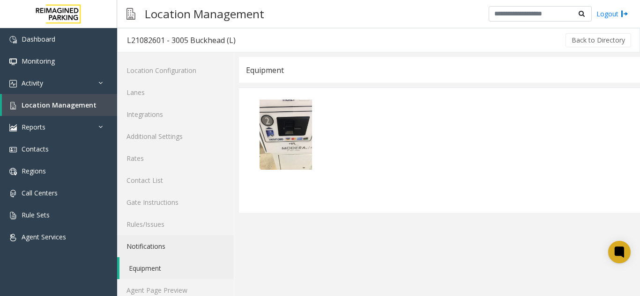
scroll to position [12, 0]
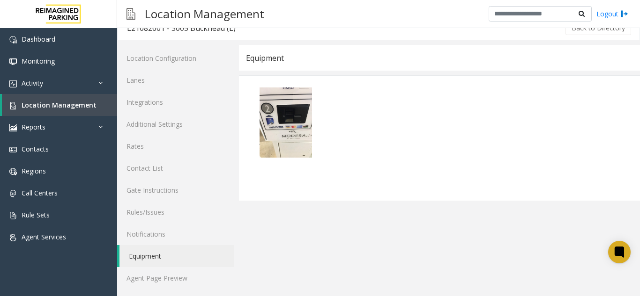
click at [274, 131] on img at bounding box center [286, 123] width 70 height 70
click at [280, 115] on img at bounding box center [286, 123] width 70 height 70
click at [144, 280] on link "Agent Page Preview" at bounding box center [175, 278] width 117 height 22
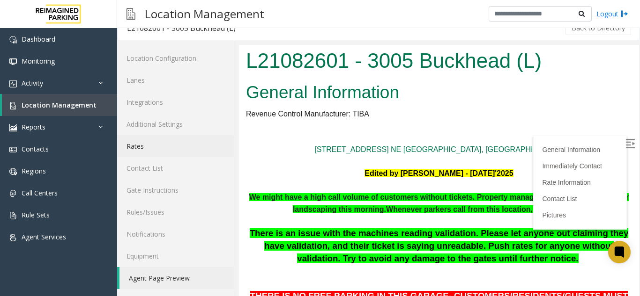
click at [165, 137] on link "Rates" at bounding box center [175, 146] width 117 height 22
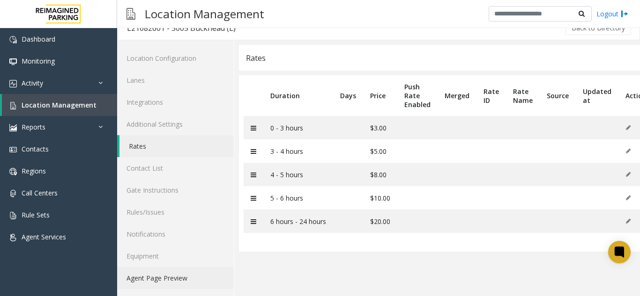
click at [206, 271] on link "Agent Page Preview" at bounding box center [175, 278] width 117 height 22
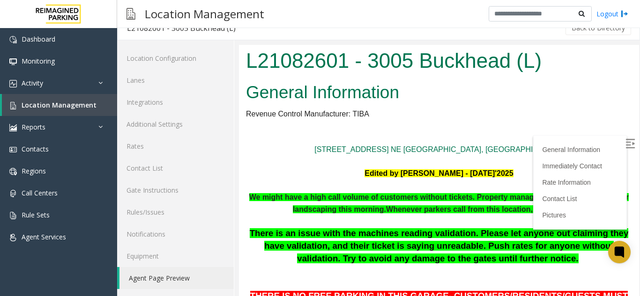
click at [624, 138] on label at bounding box center [631, 145] width 14 height 14
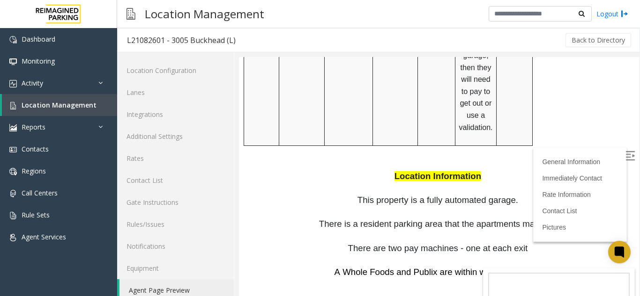
scroll to position [1311, 0]
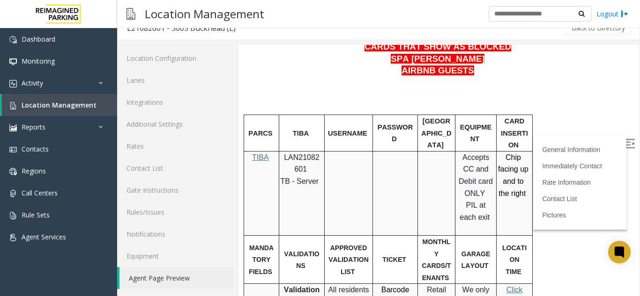
scroll to position [375, 0]
drag, startPoint x: 304, startPoint y: 172, endPoint x: 282, endPoint y: 158, distance: 25.9
click at [282, 158] on p "LAN21082601" at bounding box center [301, 163] width 38 height 24
copy span "LAN21082601"
click at [457, 79] on p at bounding box center [439, 83] width 386 height 12
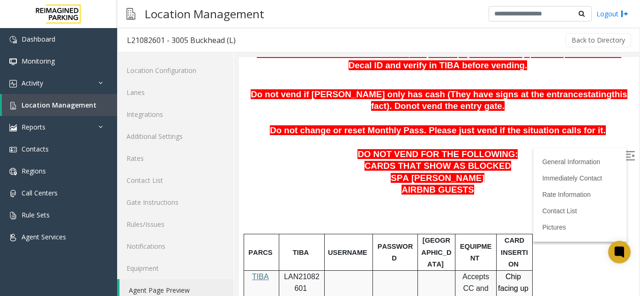
scroll to position [281, 0]
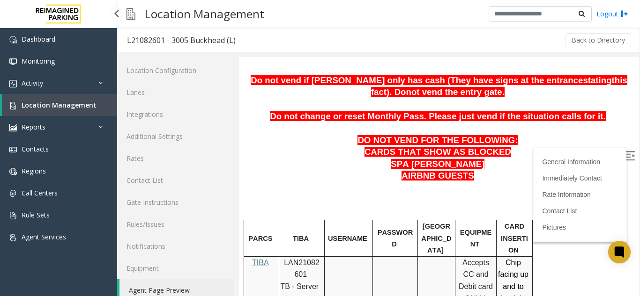
click at [67, 102] on span "Location Management" at bounding box center [59, 105] width 75 height 9
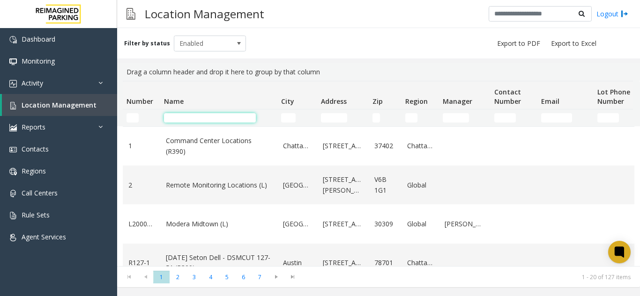
click at [195, 119] on input "Name Filter" at bounding box center [210, 117] width 92 height 9
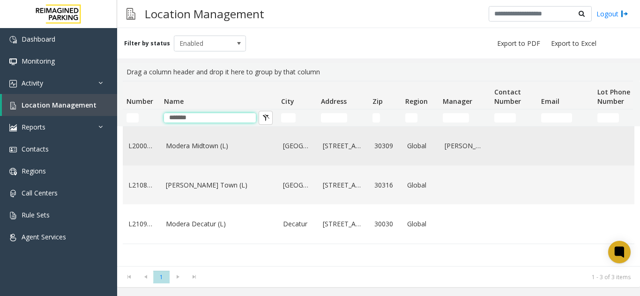
type input "******"
click at [193, 149] on link "Modera Midtown (L)" at bounding box center [219, 146] width 106 height 10
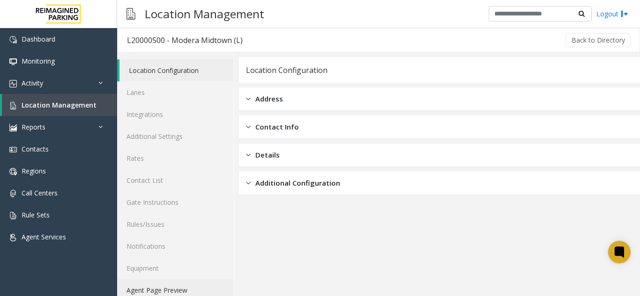
click at [166, 291] on link "Agent Page Preview" at bounding box center [175, 291] width 117 height 22
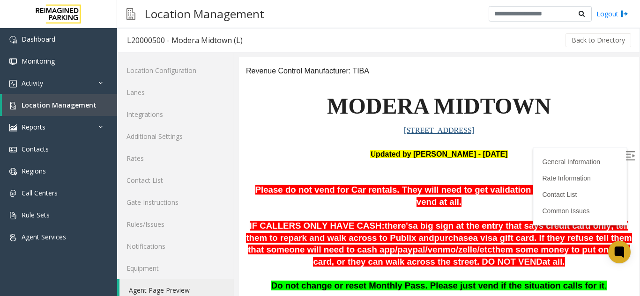
scroll to position [141, 0]
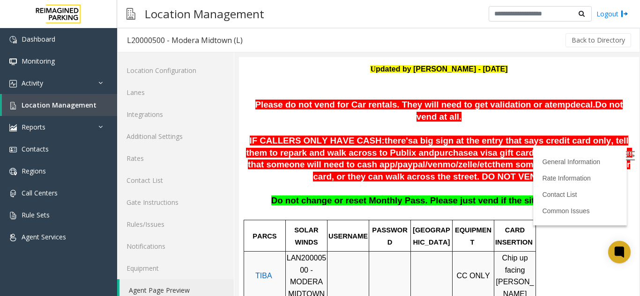
click at [625, 155] on img at bounding box center [629, 155] width 9 height 9
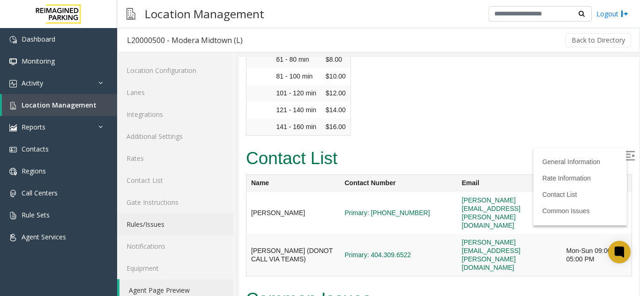
scroll to position [12, 0]
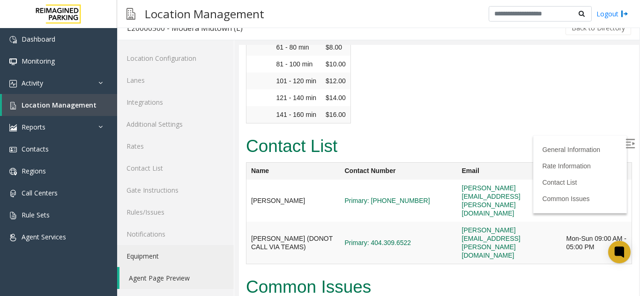
click at [168, 247] on link "Equipment" at bounding box center [175, 256] width 117 height 22
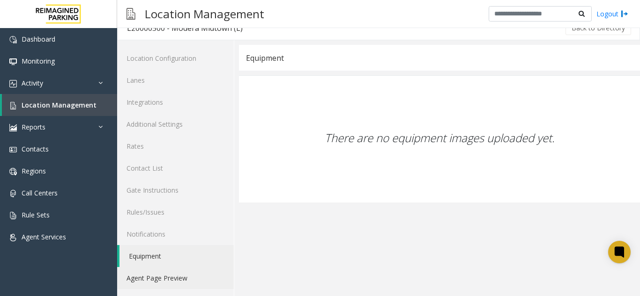
click at [169, 270] on link "Agent Page Preview" at bounding box center [175, 278] width 117 height 22
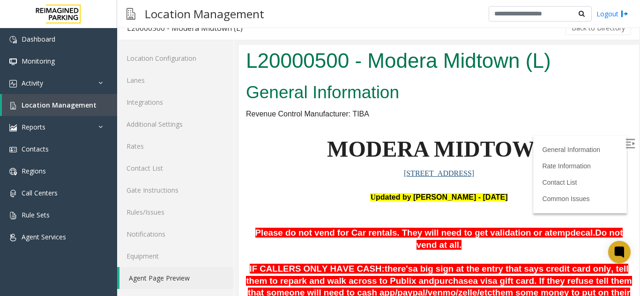
click at [625, 144] on img at bounding box center [629, 143] width 9 height 9
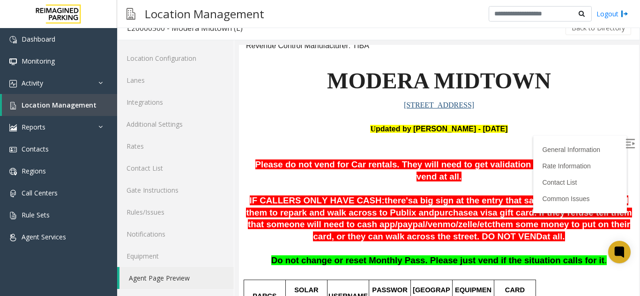
scroll to position [141, 0]
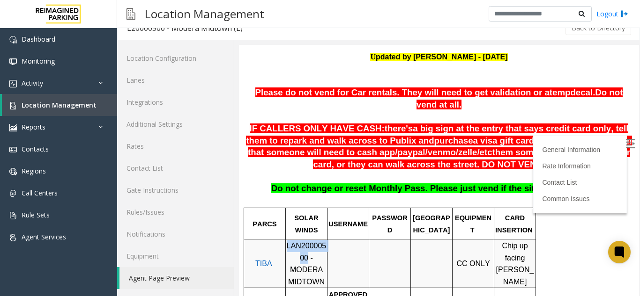
drag, startPoint x: 292, startPoint y: 247, endPoint x: 287, endPoint y: 237, distance: 11.7
click at [287, 242] on span "LAN20000500 - MODERA MIDTOWN" at bounding box center [307, 264] width 40 height 44
copy span "LAN20000500"
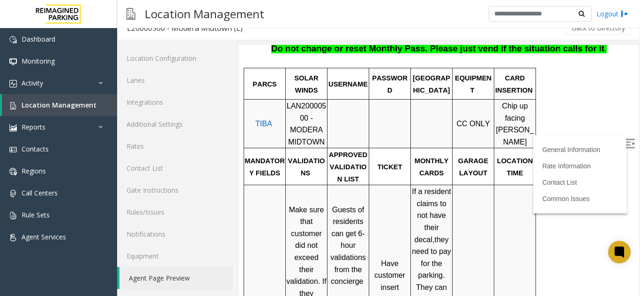
scroll to position [281, 0]
click at [166, 138] on link "Rates" at bounding box center [175, 146] width 117 height 22
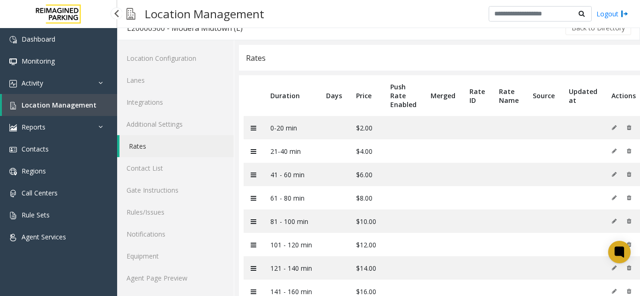
click at [89, 102] on span "Location Management" at bounding box center [59, 105] width 75 height 9
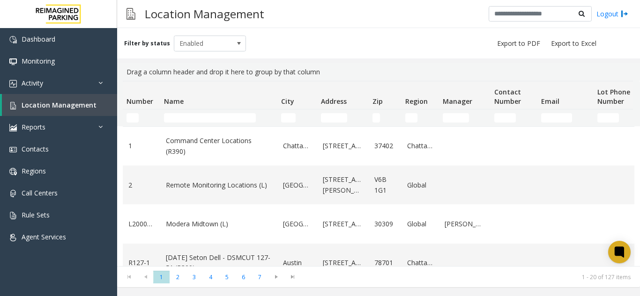
click at [194, 113] on td "Name Filter" at bounding box center [218, 118] width 117 height 17
click at [195, 116] on input "Name Filter" at bounding box center [210, 117] width 92 height 9
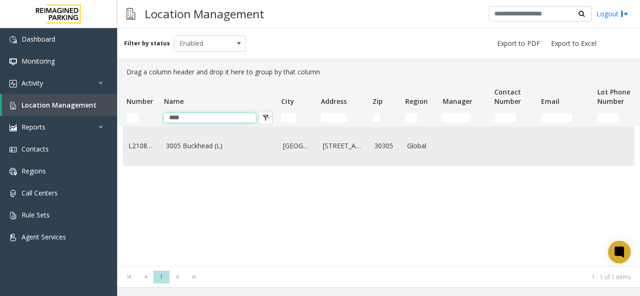
type input "****"
click at [179, 151] on link "3005 Buckhead (L)" at bounding box center [219, 146] width 106 height 10
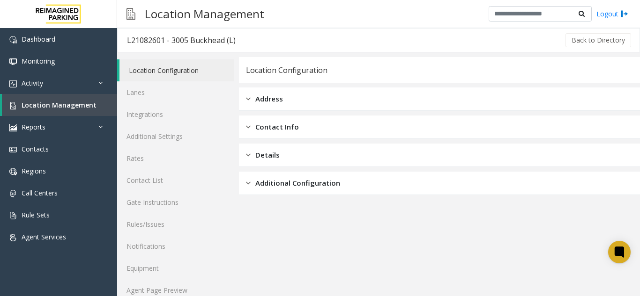
scroll to position [12, 0]
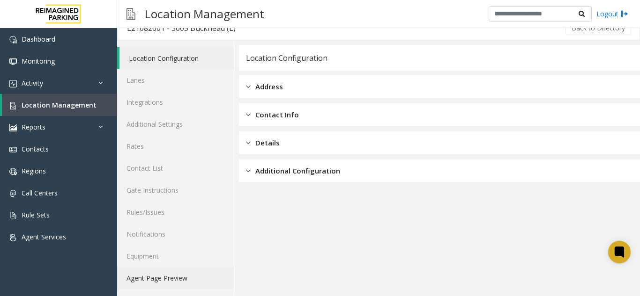
click at [162, 277] on link "Agent Page Preview" at bounding box center [175, 278] width 117 height 22
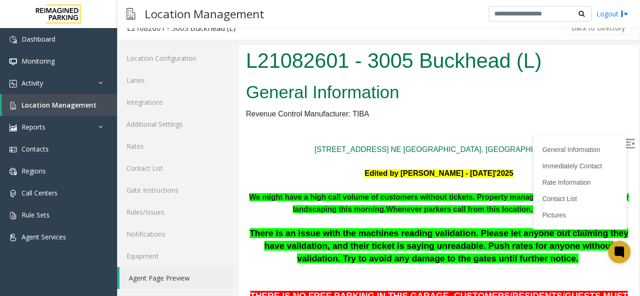
scroll to position [234, 0]
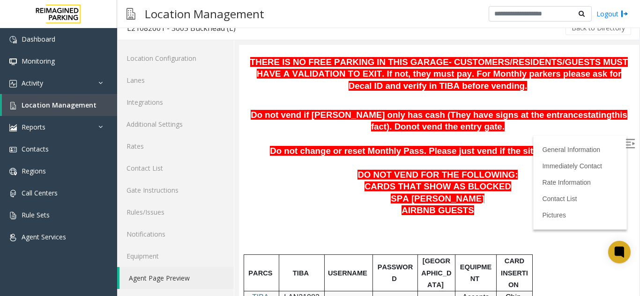
click at [624, 146] on label at bounding box center [631, 145] width 14 height 14
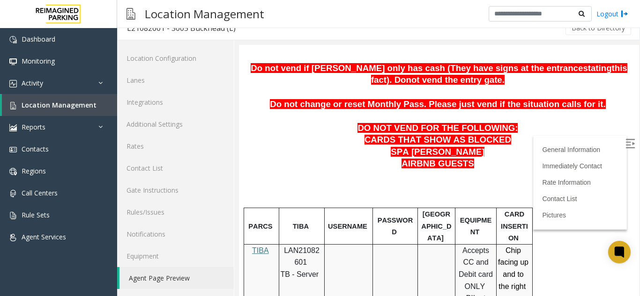
scroll to position [375, 0]
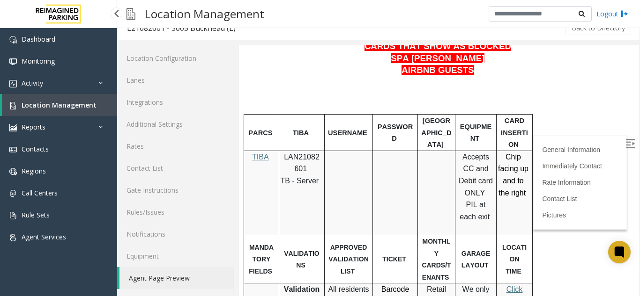
click at [86, 97] on link "Location Management" at bounding box center [59, 105] width 115 height 22
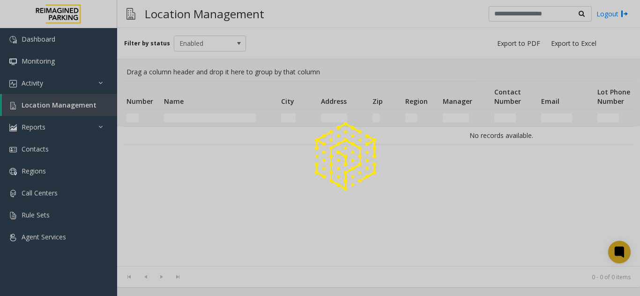
click at [210, 118] on div at bounding box center [320, 148] width 640 height 296
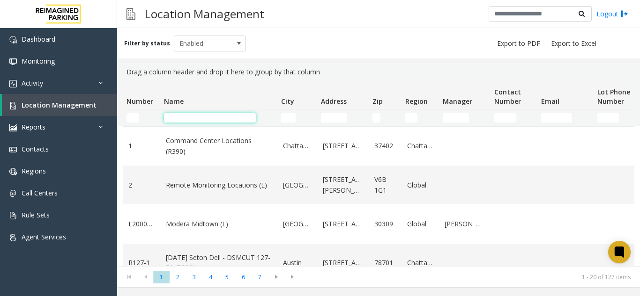
click at [210, 118] on input "Name Filter" at bounding box center [210, 117] width 92 height 9
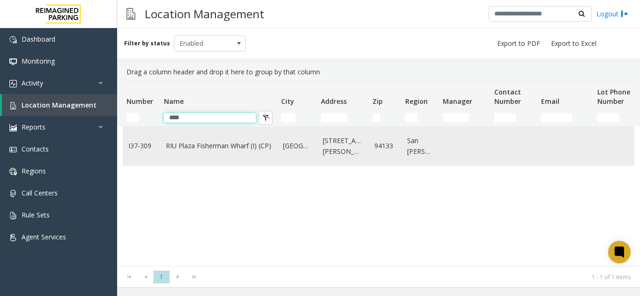
type input "***"
click at [202, 146] on link "RIU Plaza Fisherman Wharf (I) (CP)" at bounding box center [219, 146] width 106 height 10
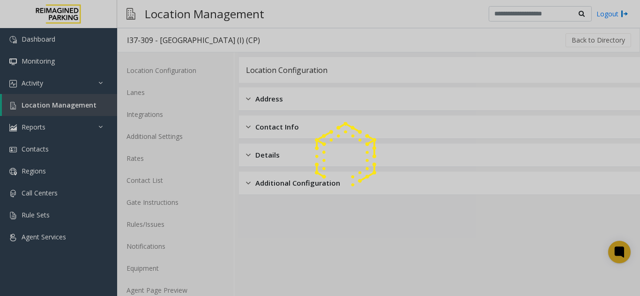
click at [150, 287] on div at bounding box center [320, 148] width 640 height 296
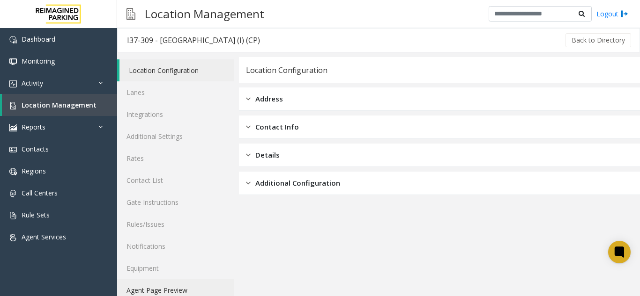
click at [150, 287] on link "Agent Page Preview" at bounding box center [175, 291] width 117 height 22
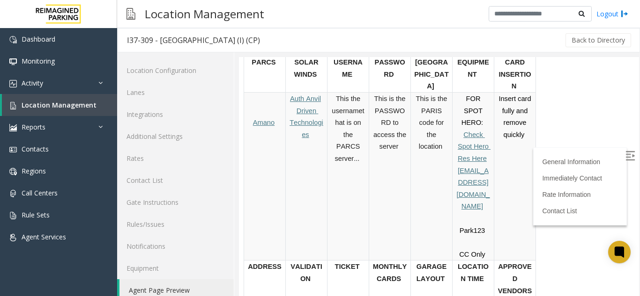
scroll to position [234, 0]
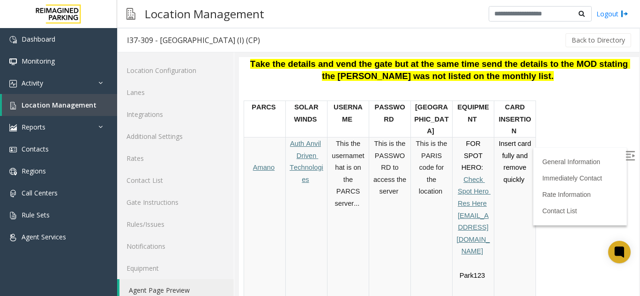
click at [311, 170] on span "Driven Technologies" at bounding box center [306, 167] width 34 height 31
